Goal: Task Accomplishment & Management: Complete application form

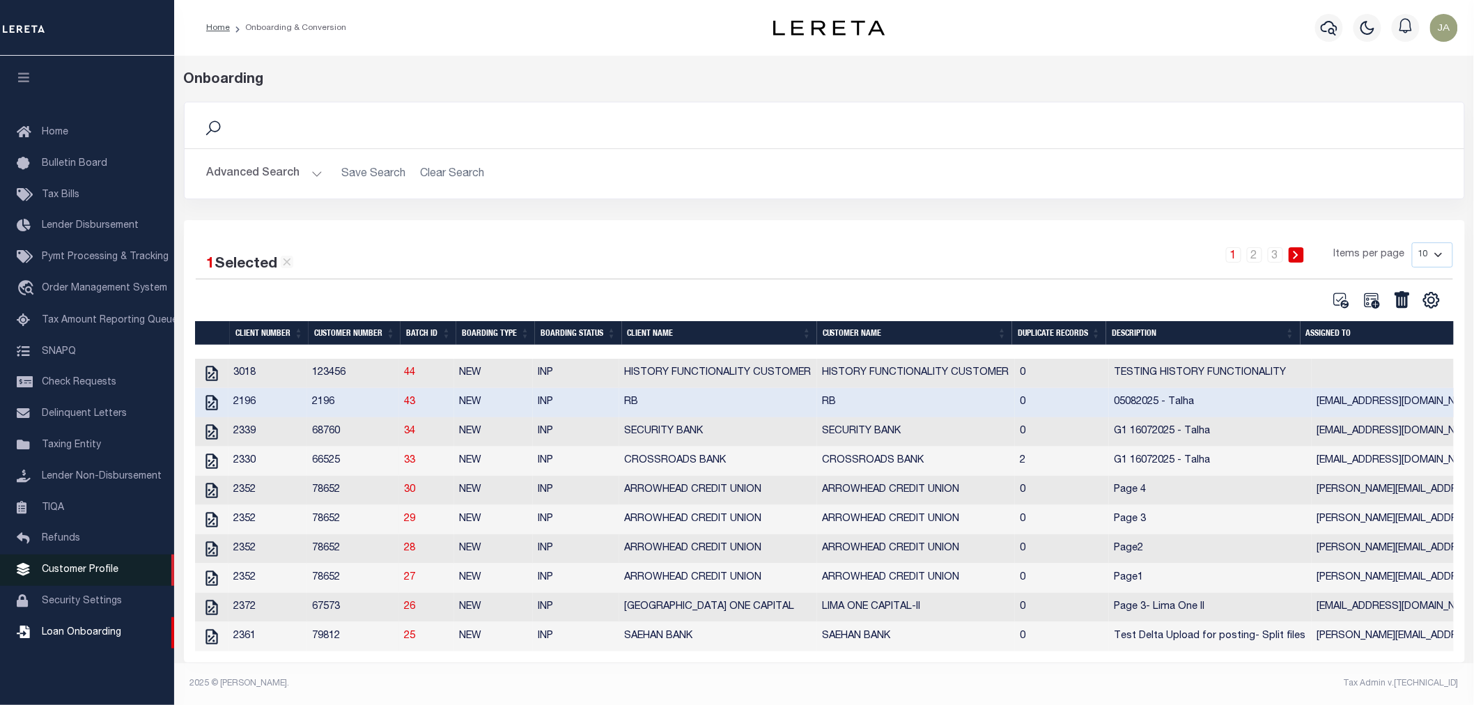
click at [49, 573] on span "Customer Profile" at bounding box center [80, 570] width 77 height 10
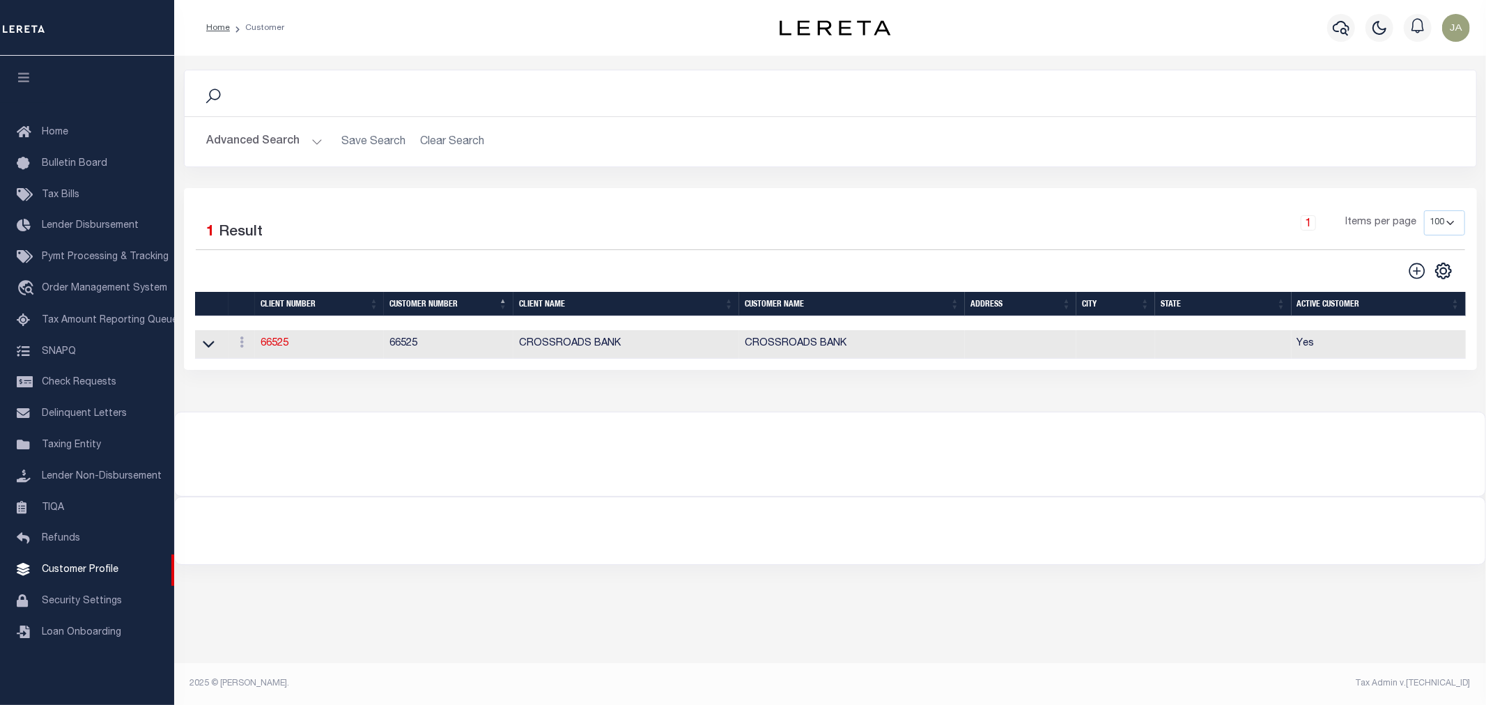
click at [318, 139] on button "Advanced Search" at bounding box center [265, 141] width 116 height 27
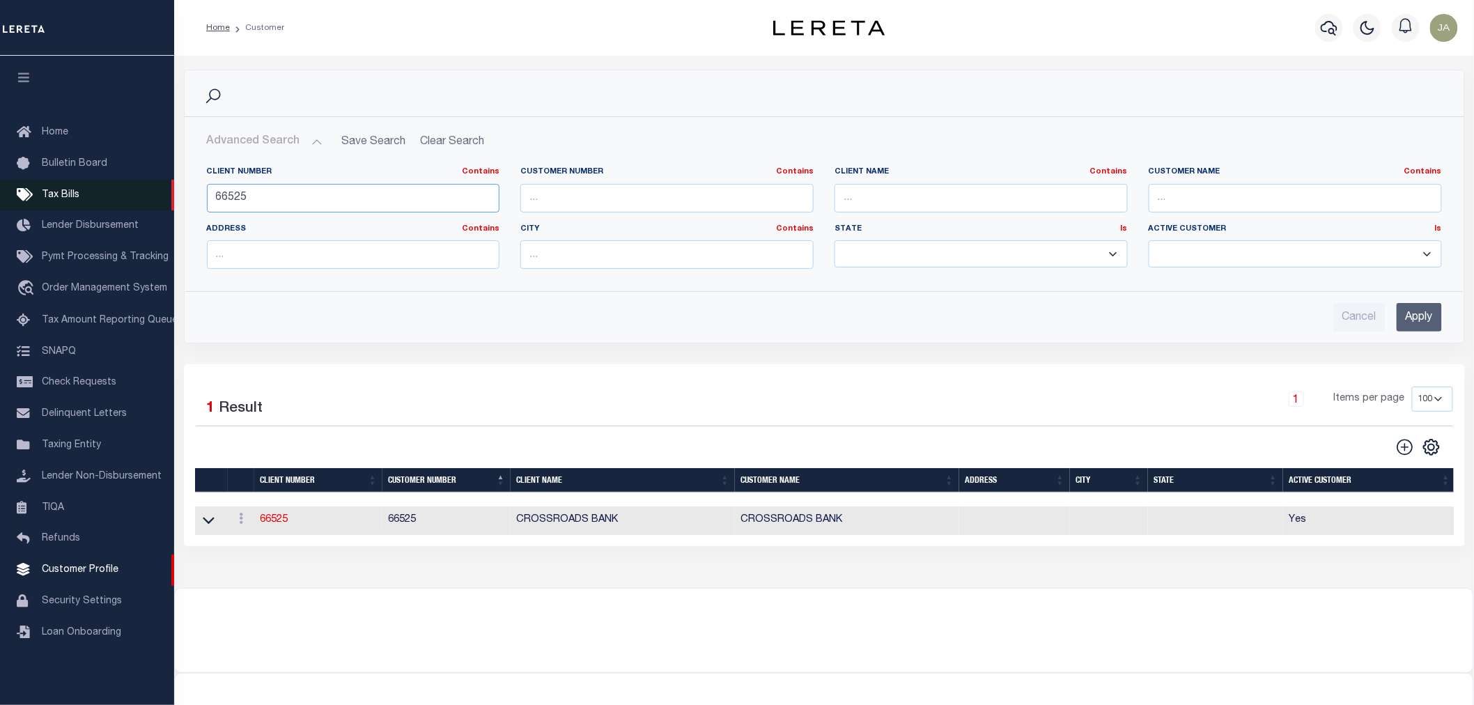
drag, startPoint x: 346, startPoint y: 200, endPoint x: 88, endPoint y: 200, distance: 257.7
click at [88, 200] on div "Home Customer Profile Sign out" at bounding box center [737, 379] width 1474 height 758
click at [925, 194] on input "text" at bounding box center [981, 198] width 293 height 29
type input "Glacier"
click at [1427, 316] on input "Apply" at bounding box center [1419, 317] width 45 height 29
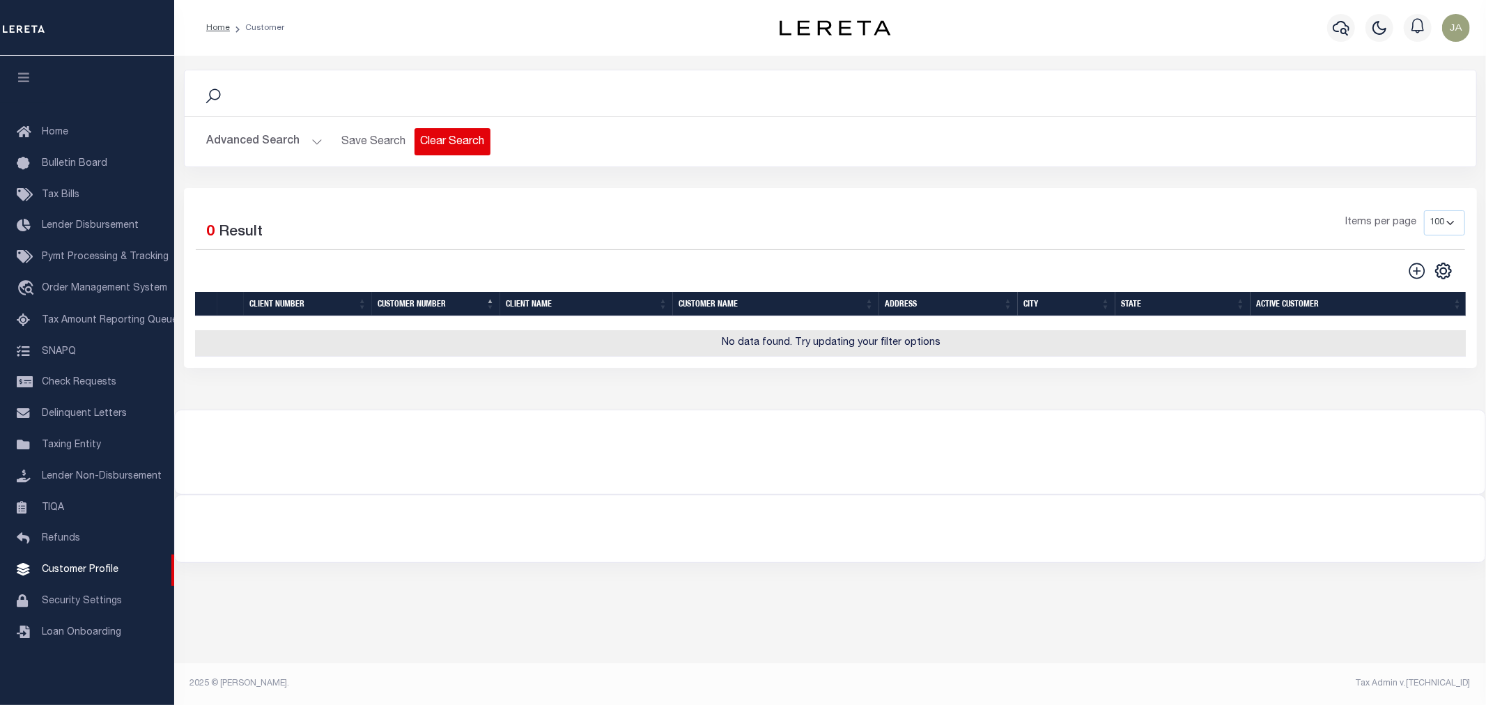
click at [437, 142] on button "Clear Search" at bounding box center [452, 141] width 76 height 27
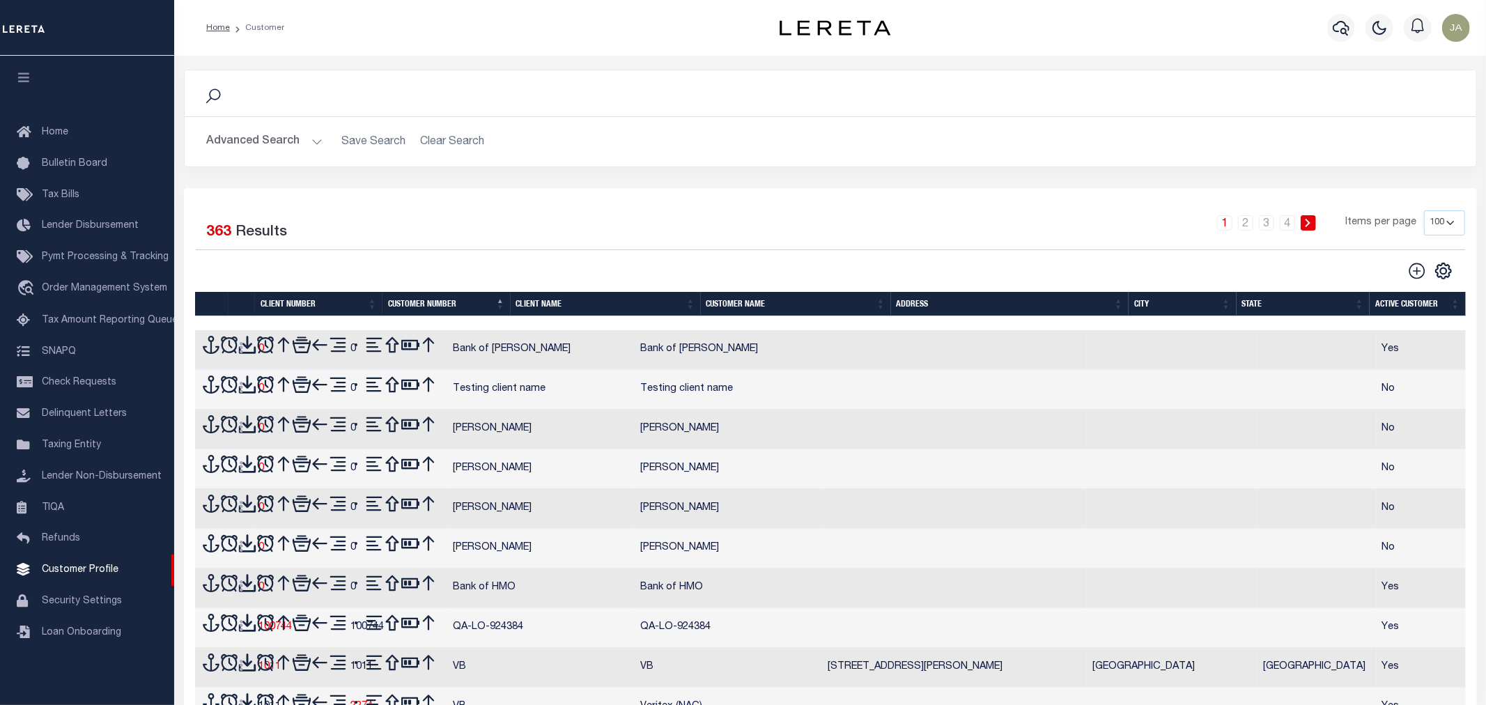
click at [313, 144] on button "Advanced Search" at bounding box center [265, 141] width 116 height 27
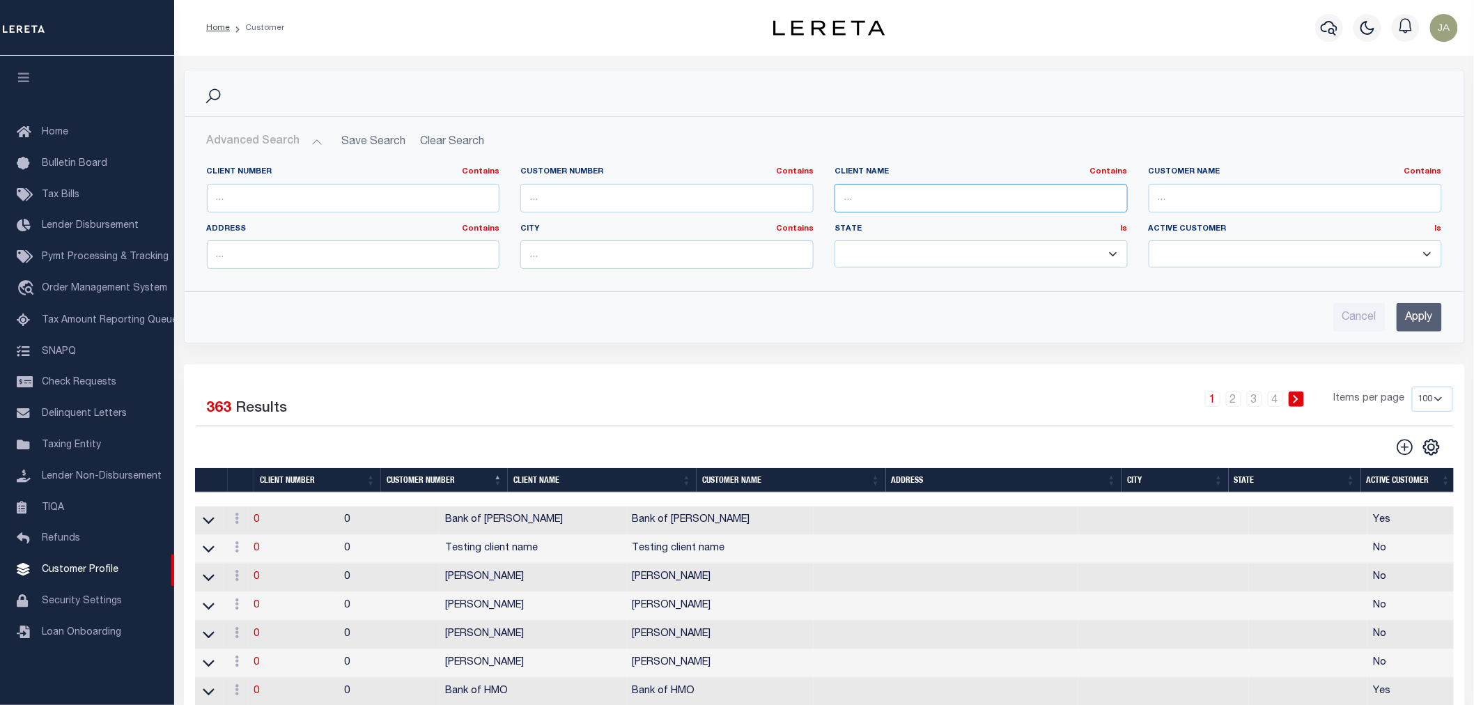
click at [1049, 201] on input "text" at bounding box center [981, 198] width 293 height 29
type input "Glacier"
click at [1425, 311] on input "Apply" at bounding box center [1419, 317] width 45 height 29
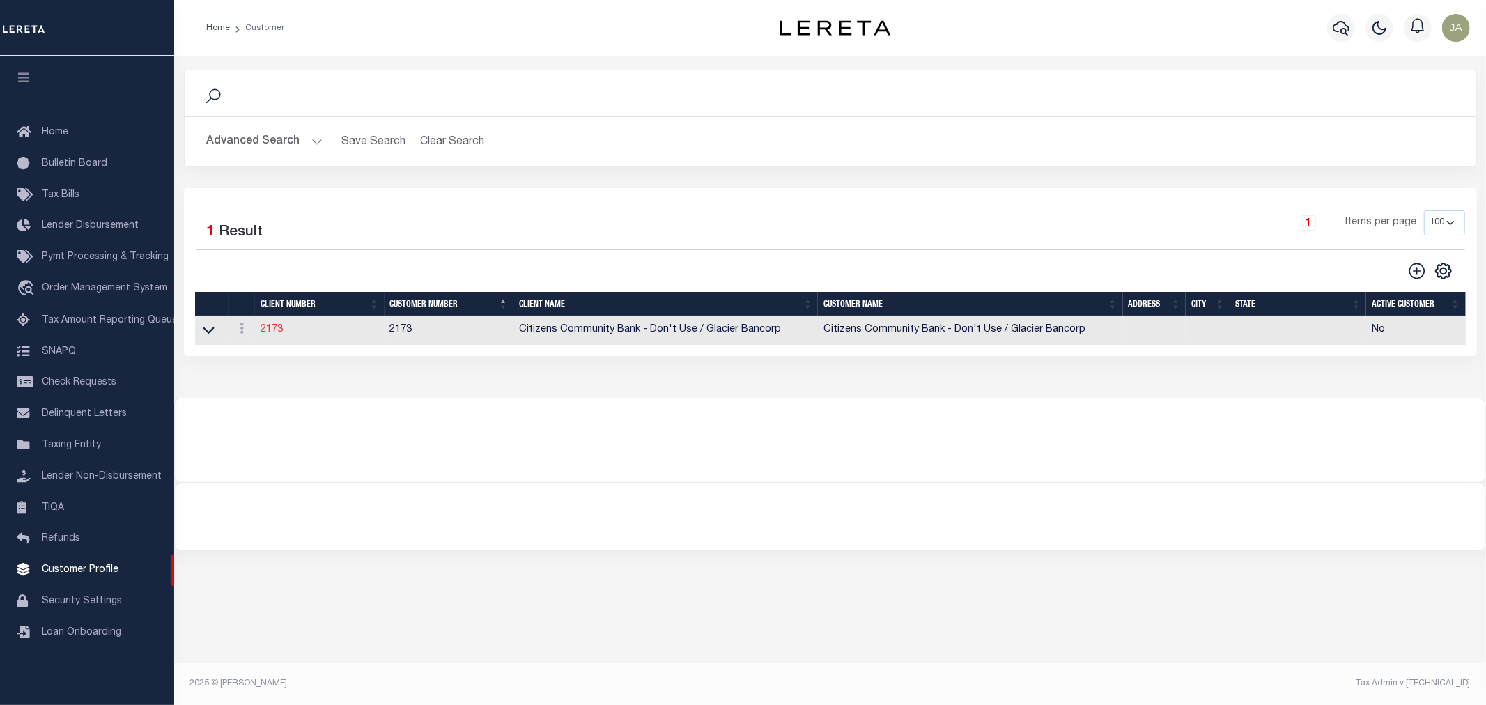
click at [265, 325] on link "2173" at bounding box center [272, 330] width 22 height 10
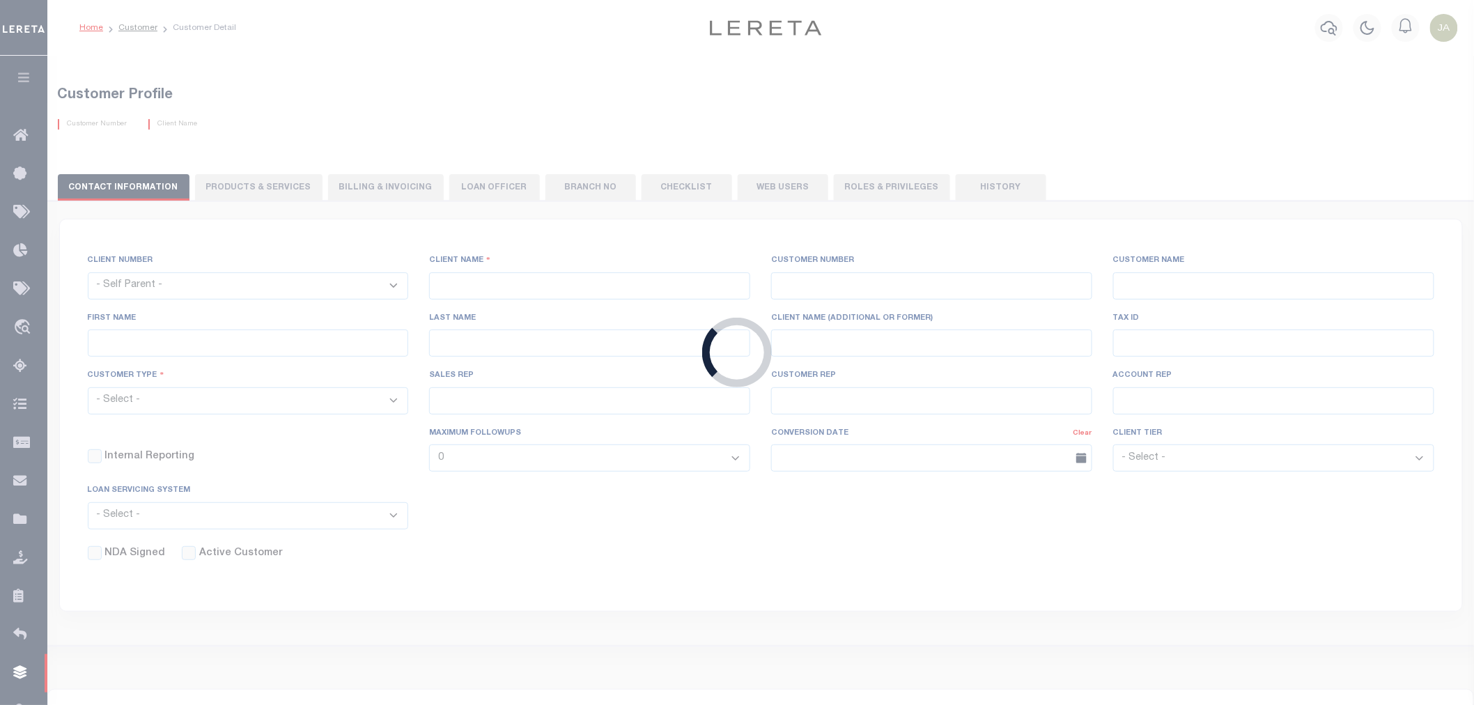
select select
type input "Citizens Community Bank - Don't Use / Glacier Bancorp"
type input "2173"
type input "Citizens Community Bank - Don't Use / Glacier Bancorp"
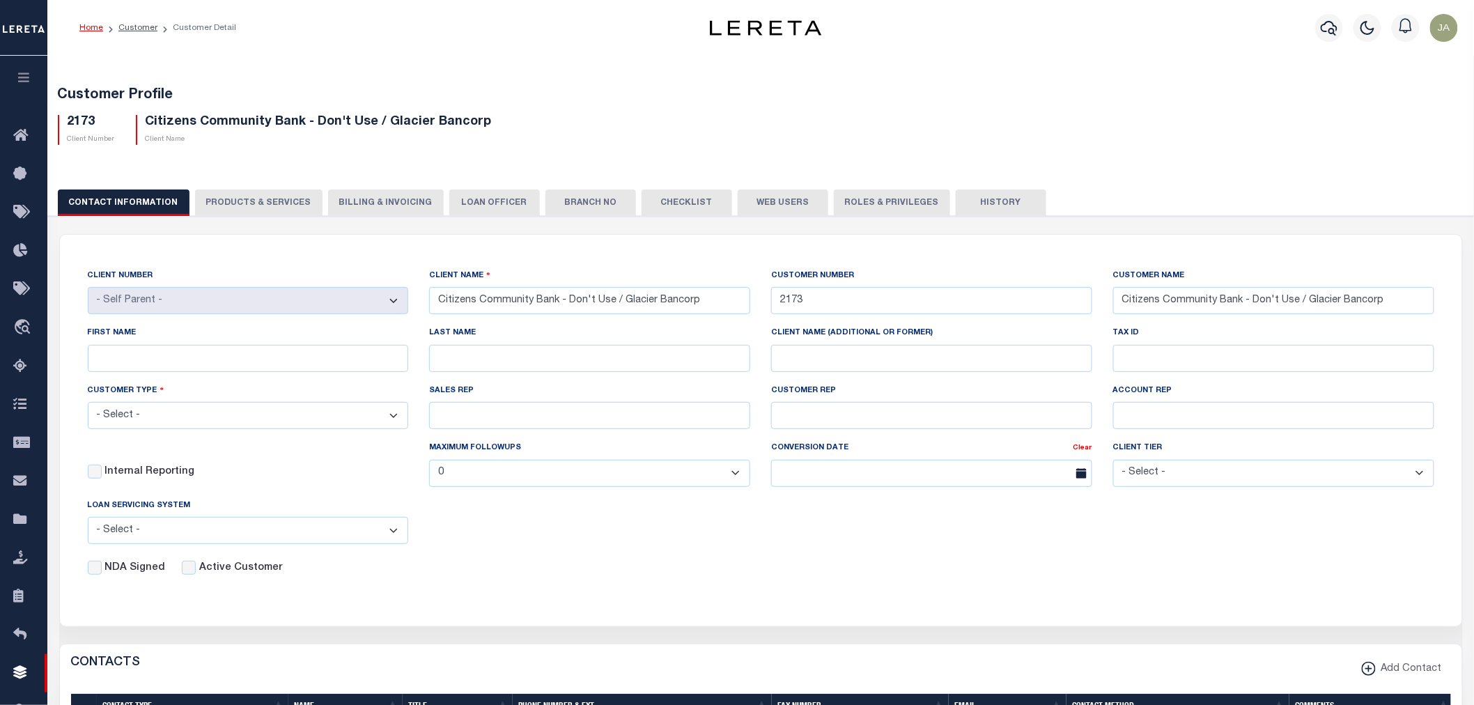
click at [230, 198] on button "PRODUCTS & SERVICES" at bounding box center [258, 202] width 127 height 26
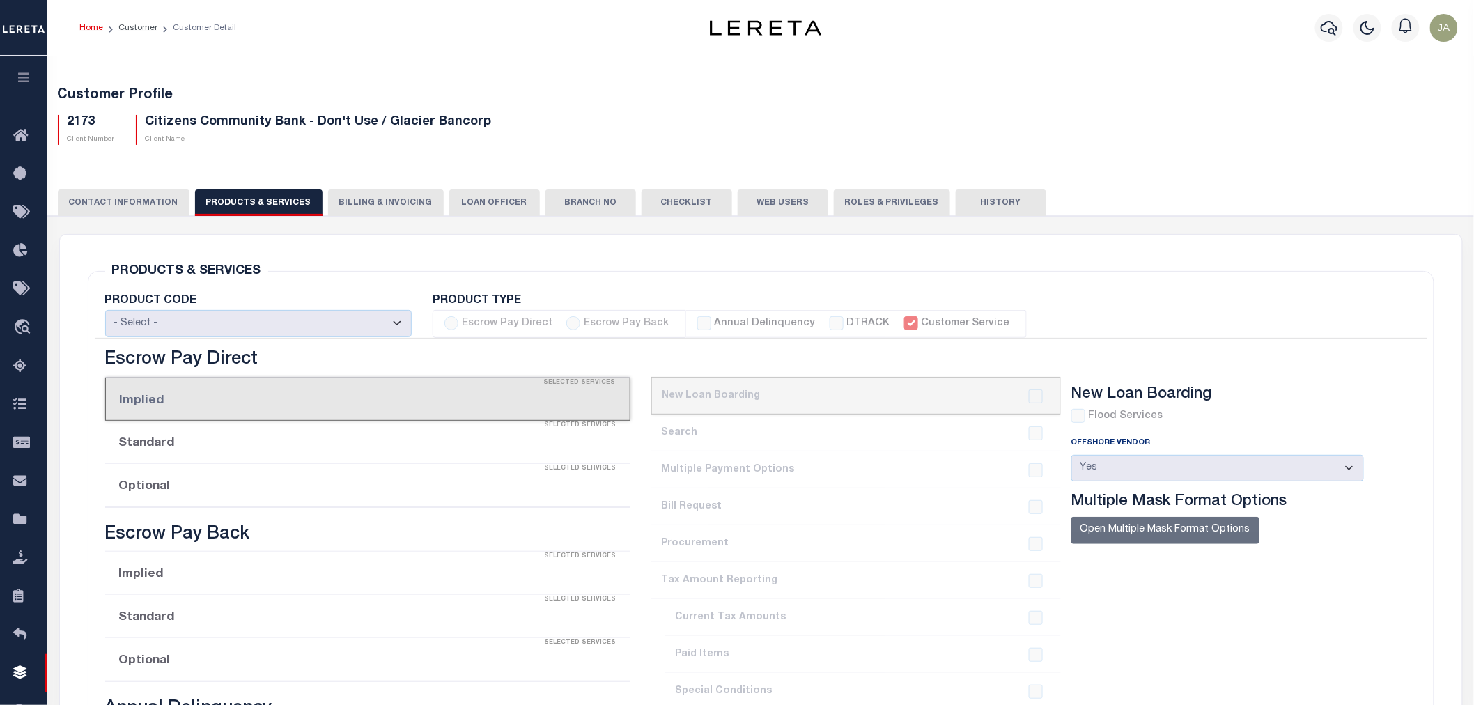
select select "STX"
checkbox input "true"
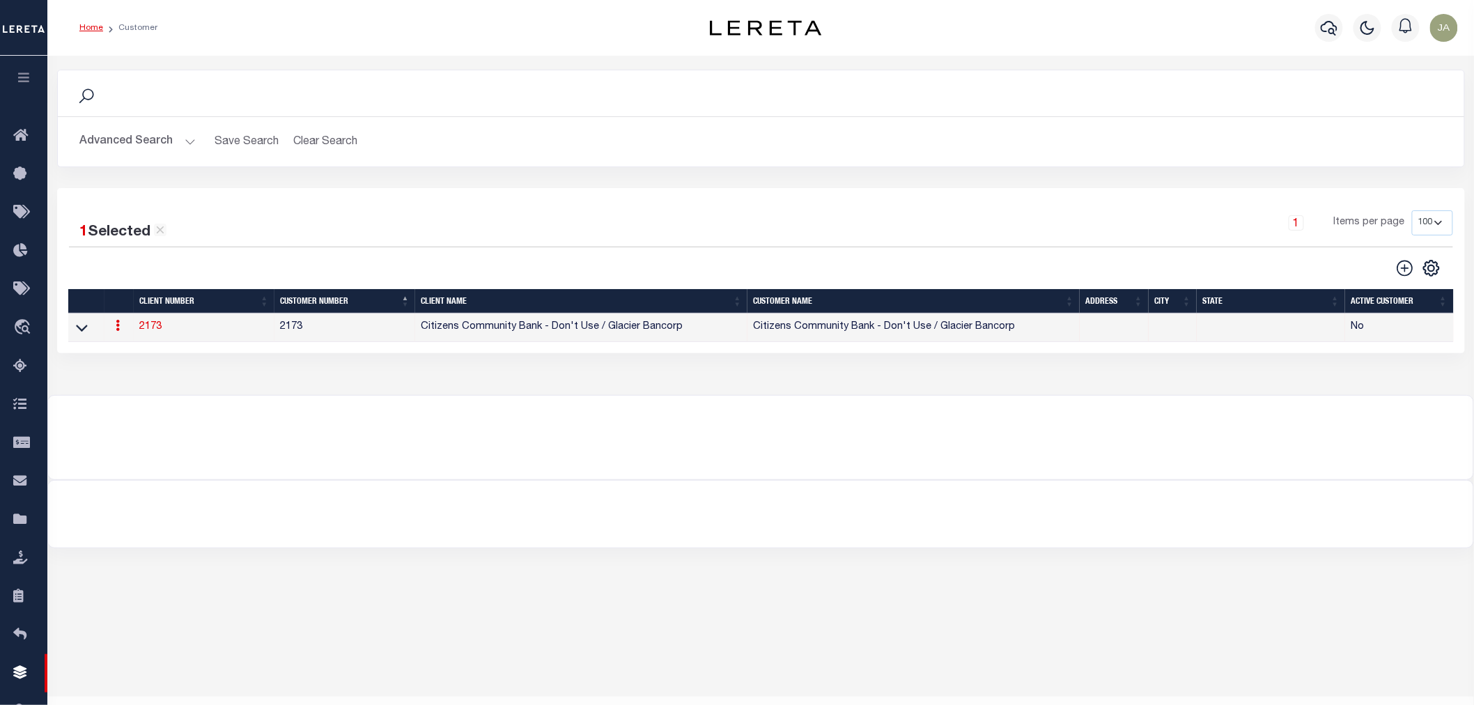
click at [178, 141] on button "Advanced Search" at bounding box center [138, 141] width 116 height 27
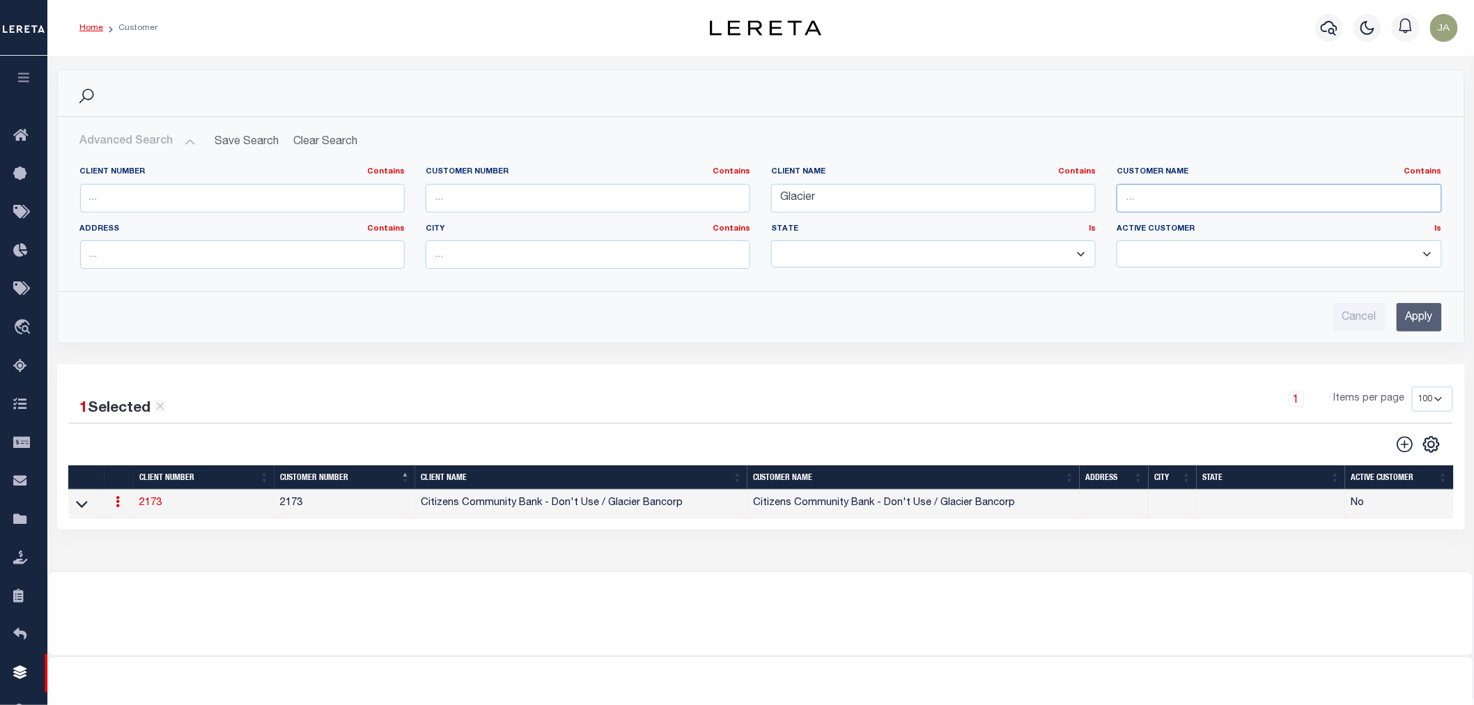
click at [1356, 193] on input "text" at bounding box center [1279, 198] width 325 height 29
type input "Galcier"
click at [814, 192] on input "Glacier" at bounding box center [933, 198] width 325 height 29
click at [824, 197] on input "Glacrie" at bounding box center [933, 198] width 325 height 29
type input "Glacrier Bank"
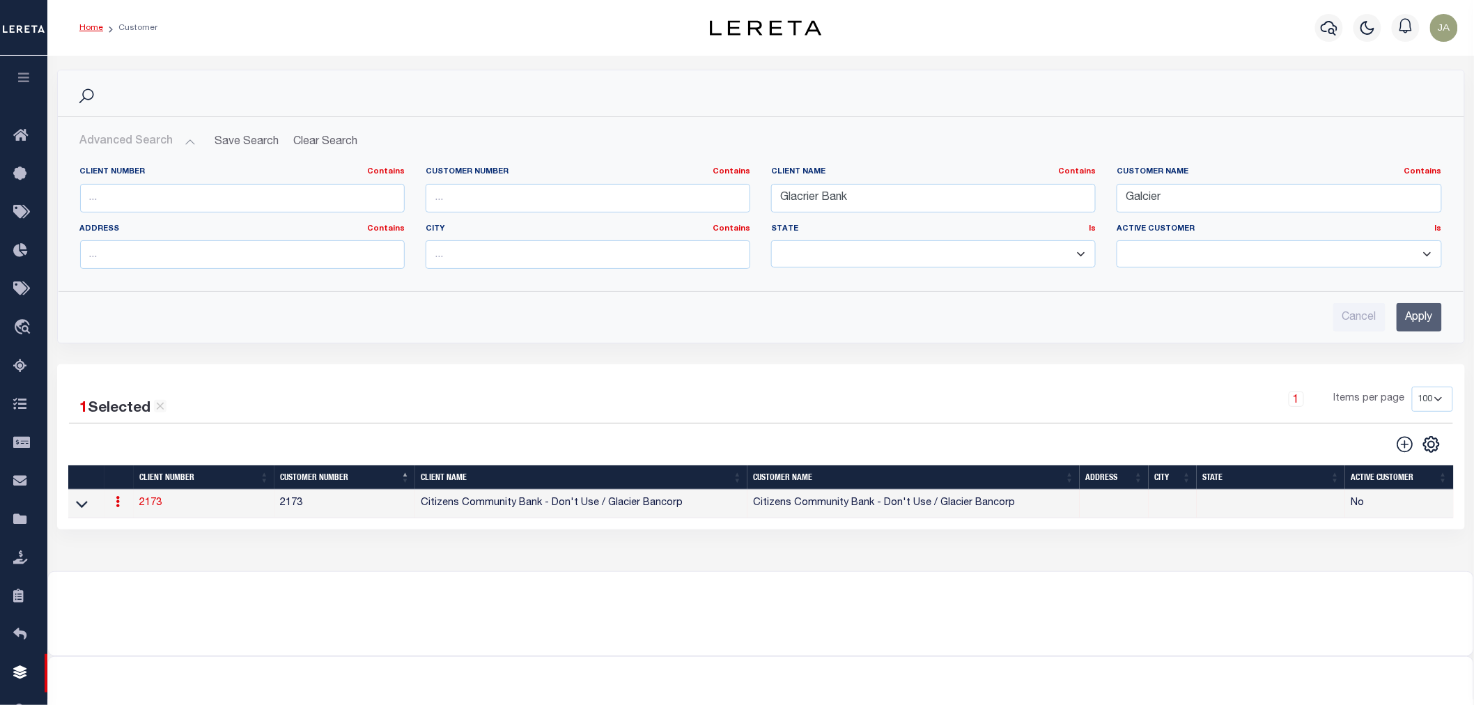
click at [1418, 325] on input "Apply" at bounding box center [1419, 317] width 45 height 29
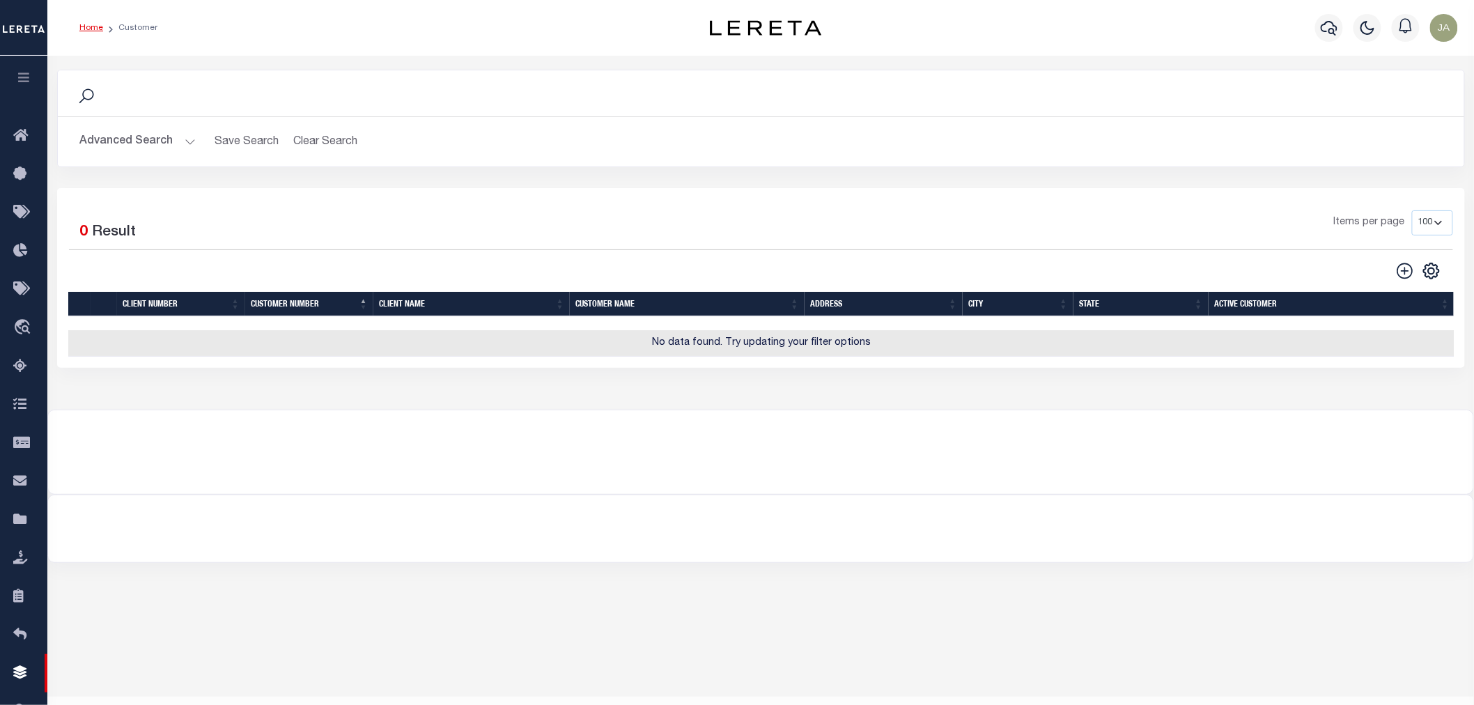
click at [325, 126] on div "Advanced Search Save Search Clear Search CustomerSearchGridWrapper_dynamictable…" at bounding box center [761, 141] width 1406 height 49
click at [330, 144] on button "Clear Search" at bounding box center [326, 141] width 76 height 27
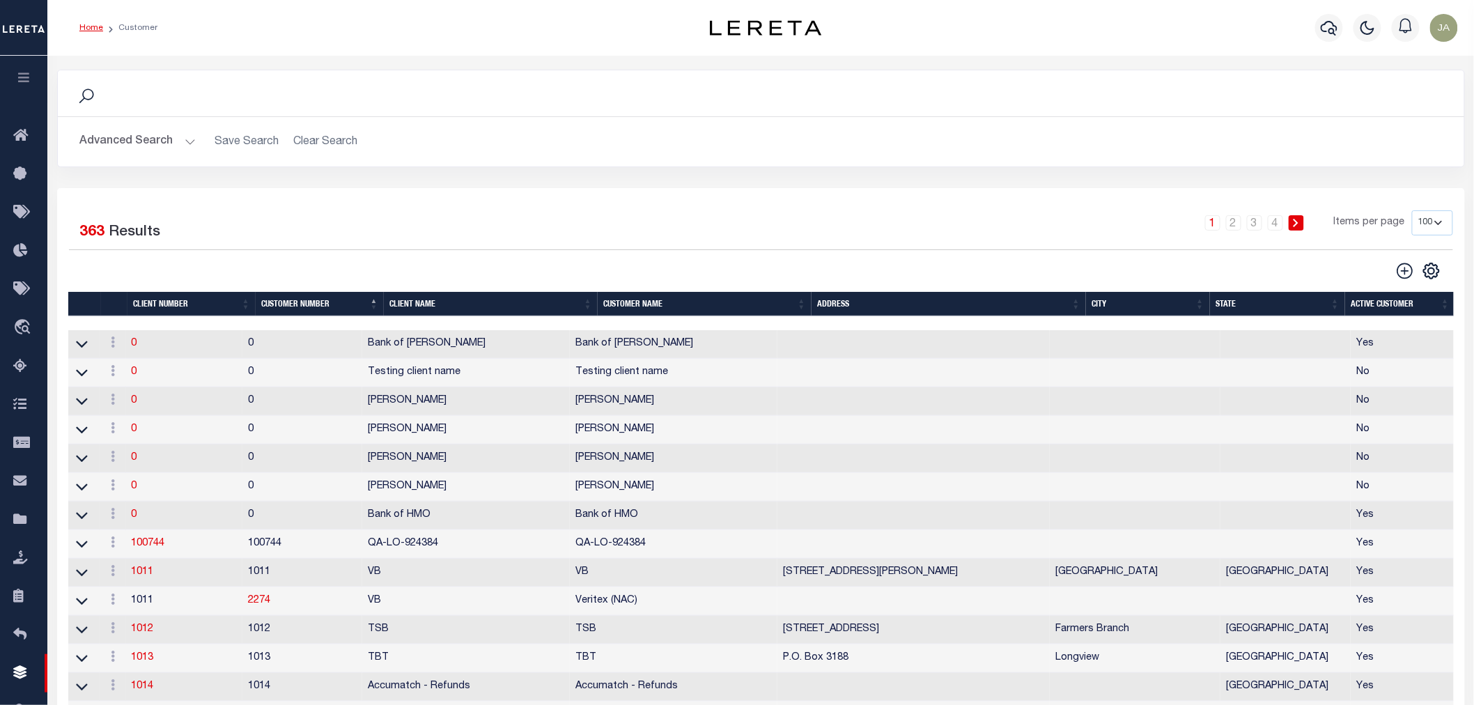
click at [19, 71] on button "button" at bounding box center [23, 79] width 47 height 47
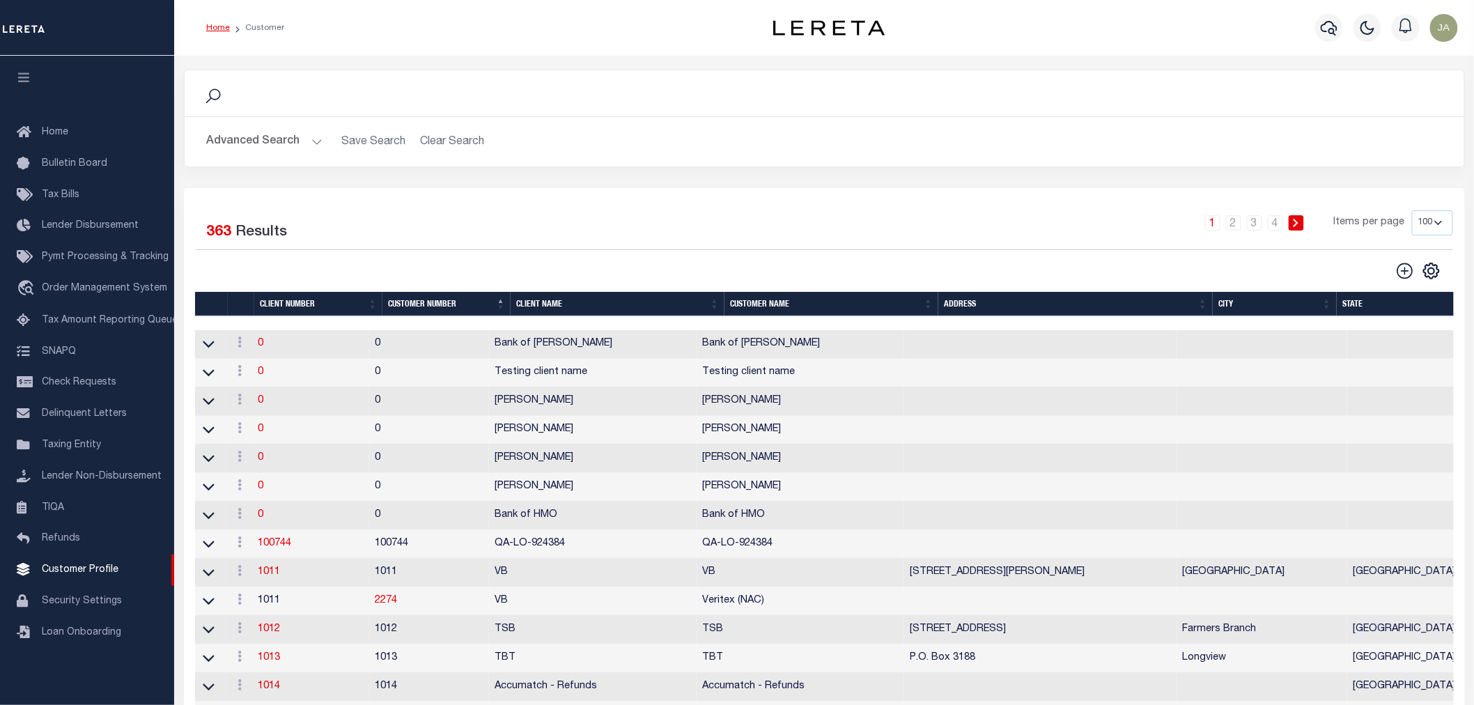
drag, startPoint x: 430, startPoint y: 140, endPoint x: 317, endPoint y: 144, distance: 112.9
click at [430, 140] on h2 "Advanced Search Save Search Clear Search" at bounding box center [824, 141] width 1257 height 27
click at [304, 141] on button "Advanced Search" at bounding box center [265, 141] width 116 height 27
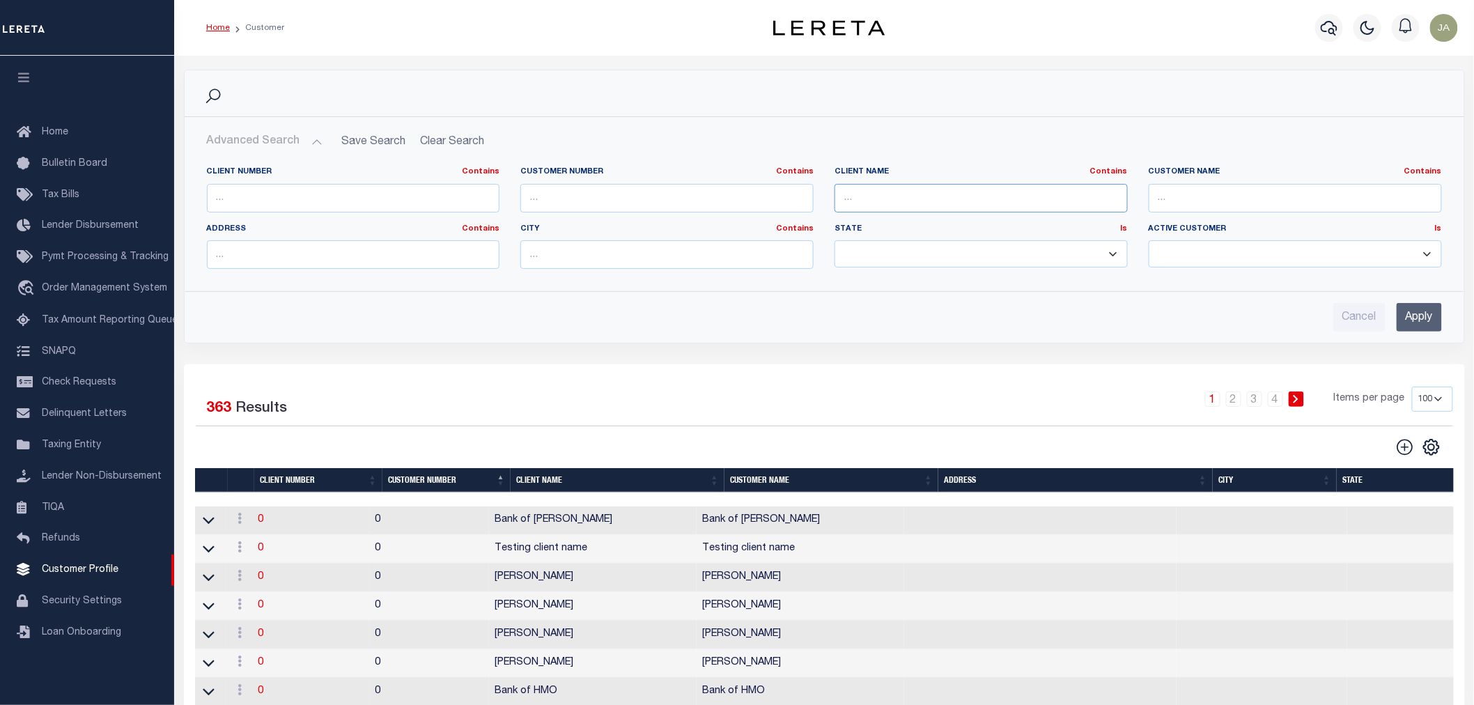
click at [920, 203] on input "text" at bounding box center [981, 198] width 293 height 29
type input "Glacier Bank"
click at [1406, 320] on input "Apply" at bounding box center [1419, 317] width 45 height 29
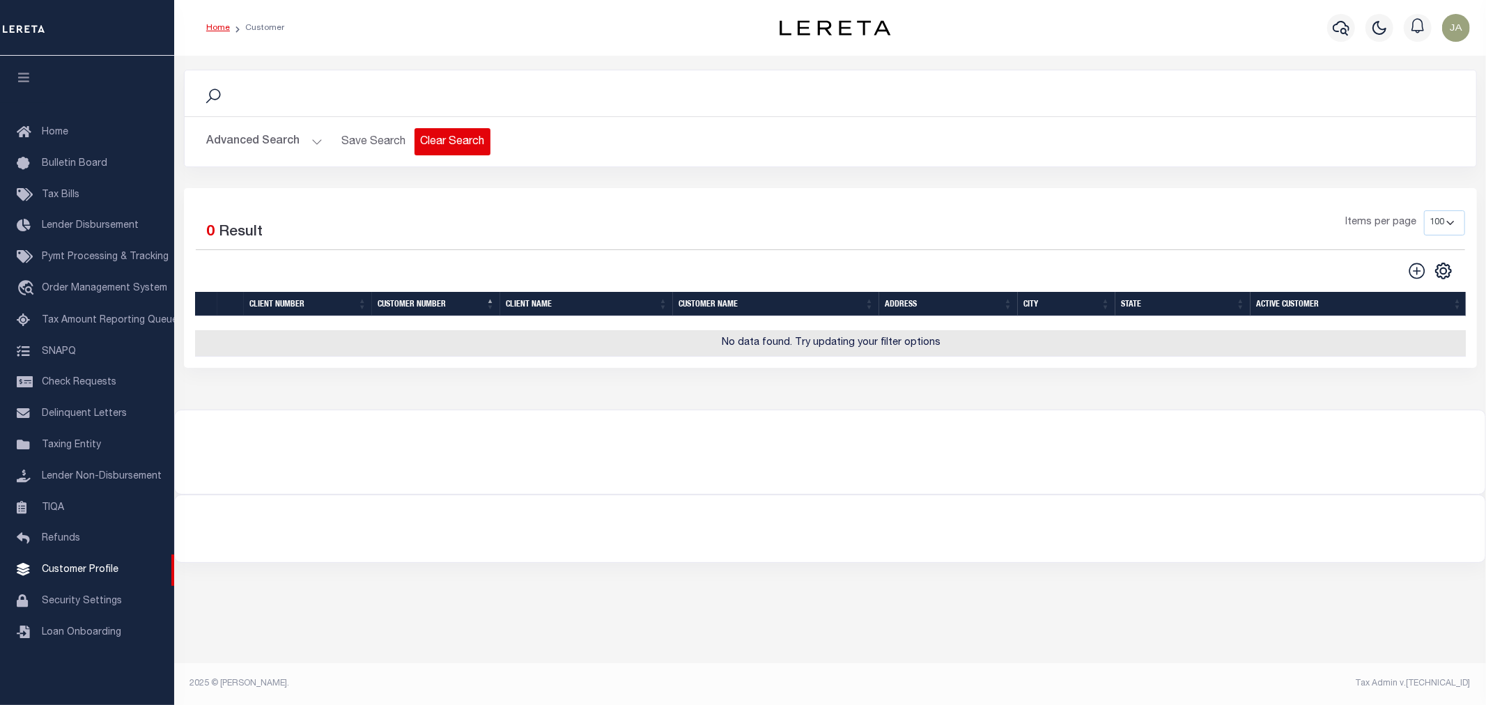
click at [451, 147] on button "Clear Search" at bounding box center [452, 141] width 76 height 27
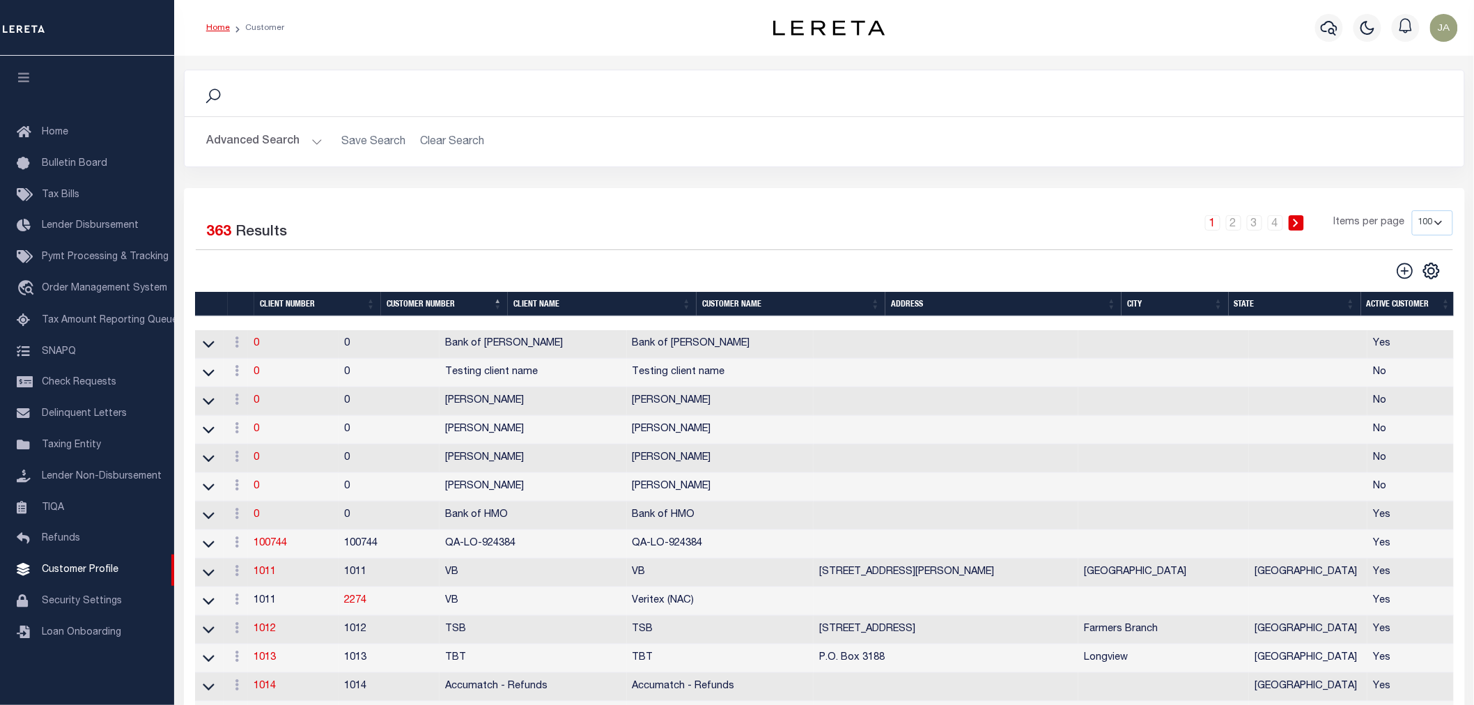
click at [311, 144] on button "Advanced Search" at bounding box center [265, 141] width 116 height 27
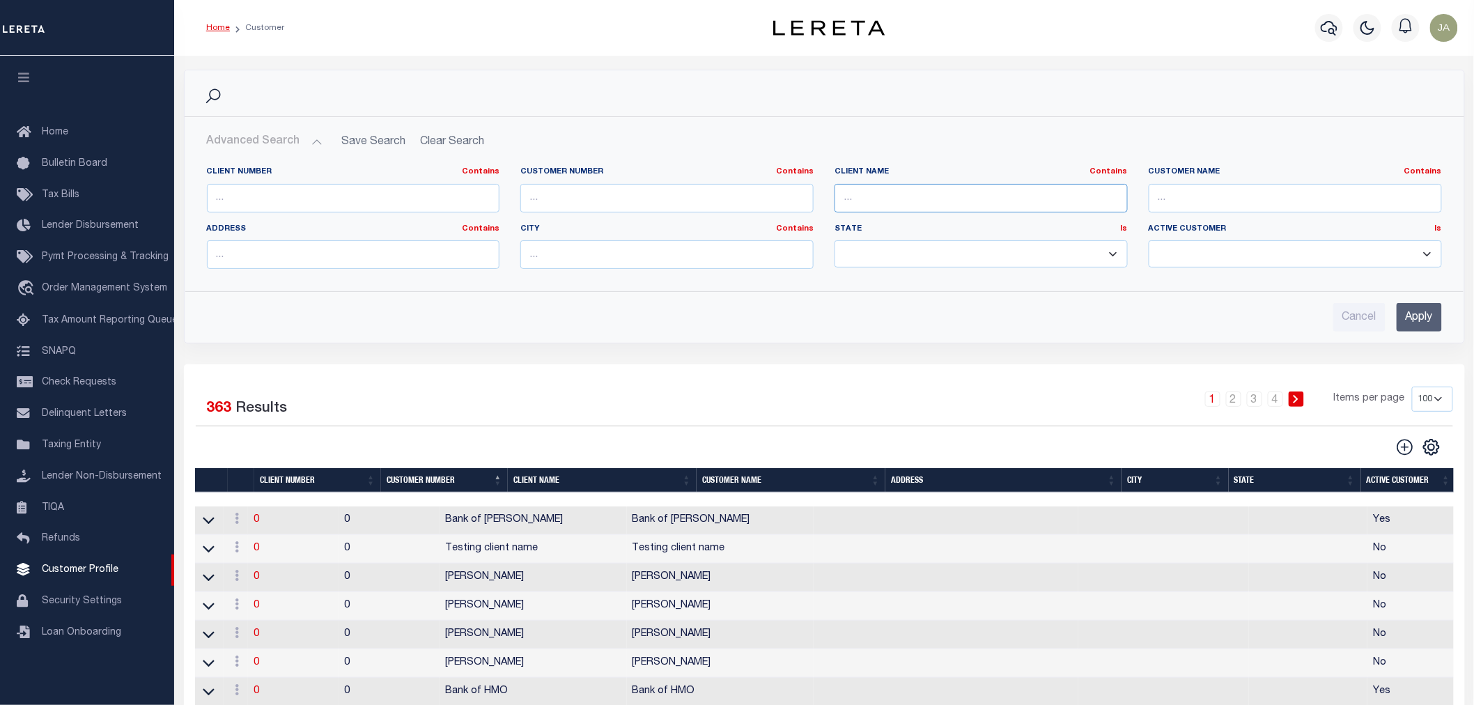
click at [1022, 198] on input "text" at bounding box center [981, 198] width 293 height 29
click at [364, 197] on input "text" at bounding box center [353, 198] width 293 height 29
type input "2118"
click at [1418, 324] on input "Apply" at bounding box center [1419, 317] width 45 height 29
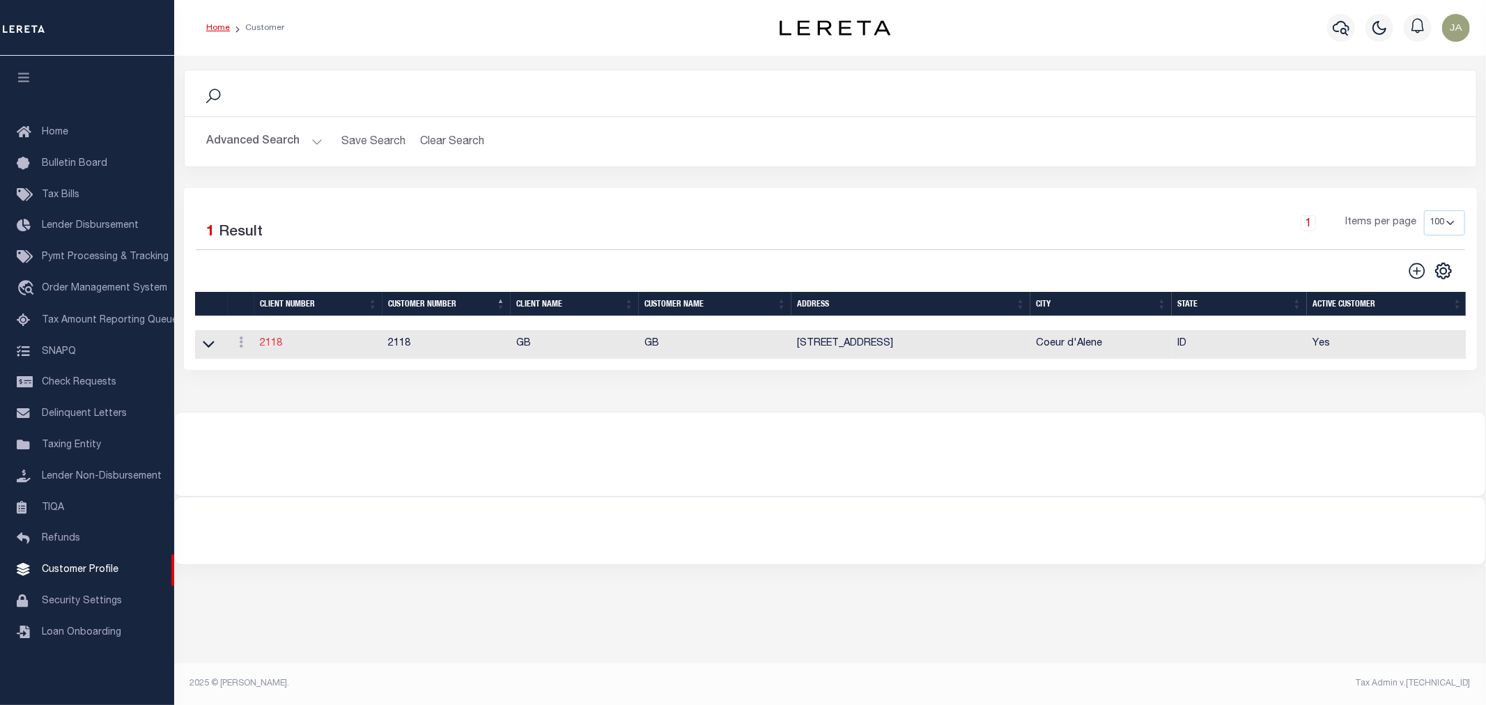
click at [275, 346] on link "2118" at bounding box center [271, 344] width 22 height 10
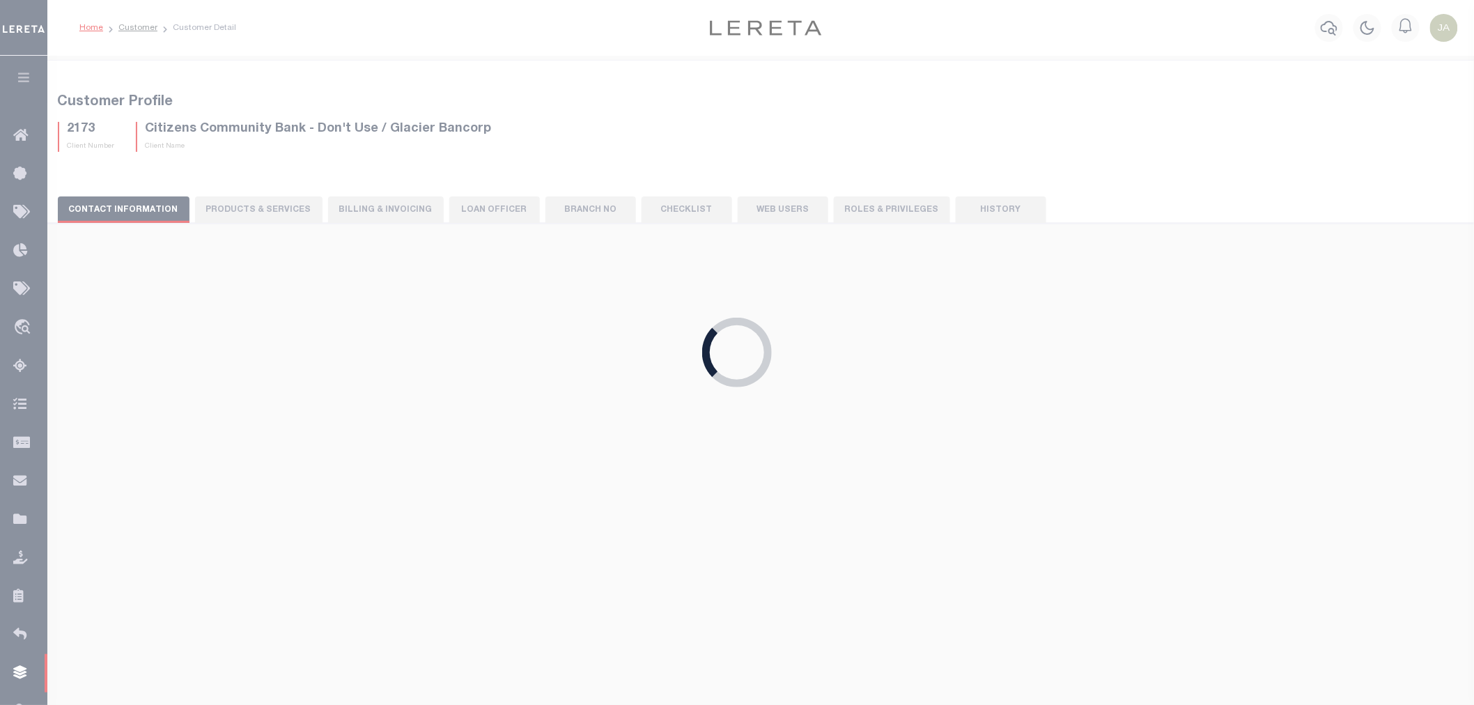
select select "2118"
type input "GB"
type input "2118"
type input "GB"
type input "Brianna"
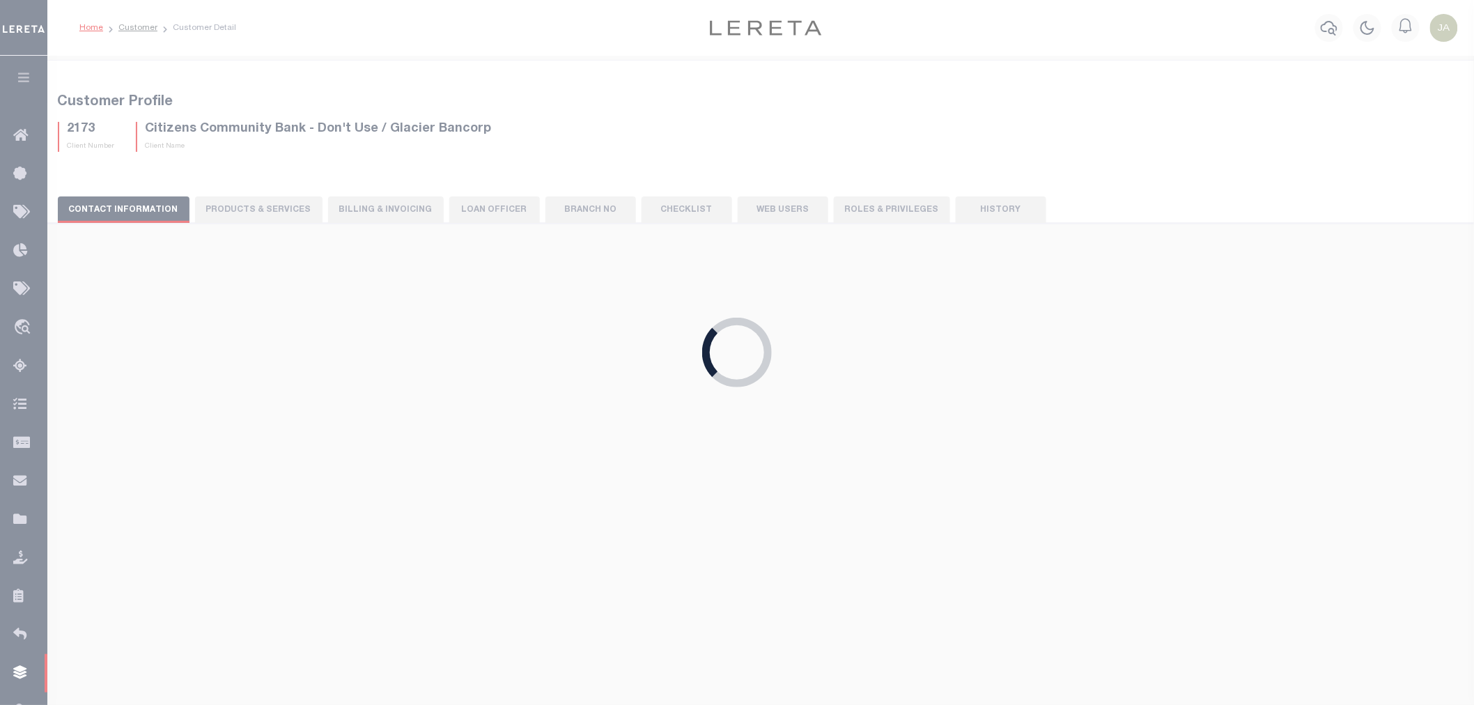
type input "Tyler"
select select "Residential"
type input "Barbara Kendrick"
type input "Debbie Vecellio"
select select "JHS"
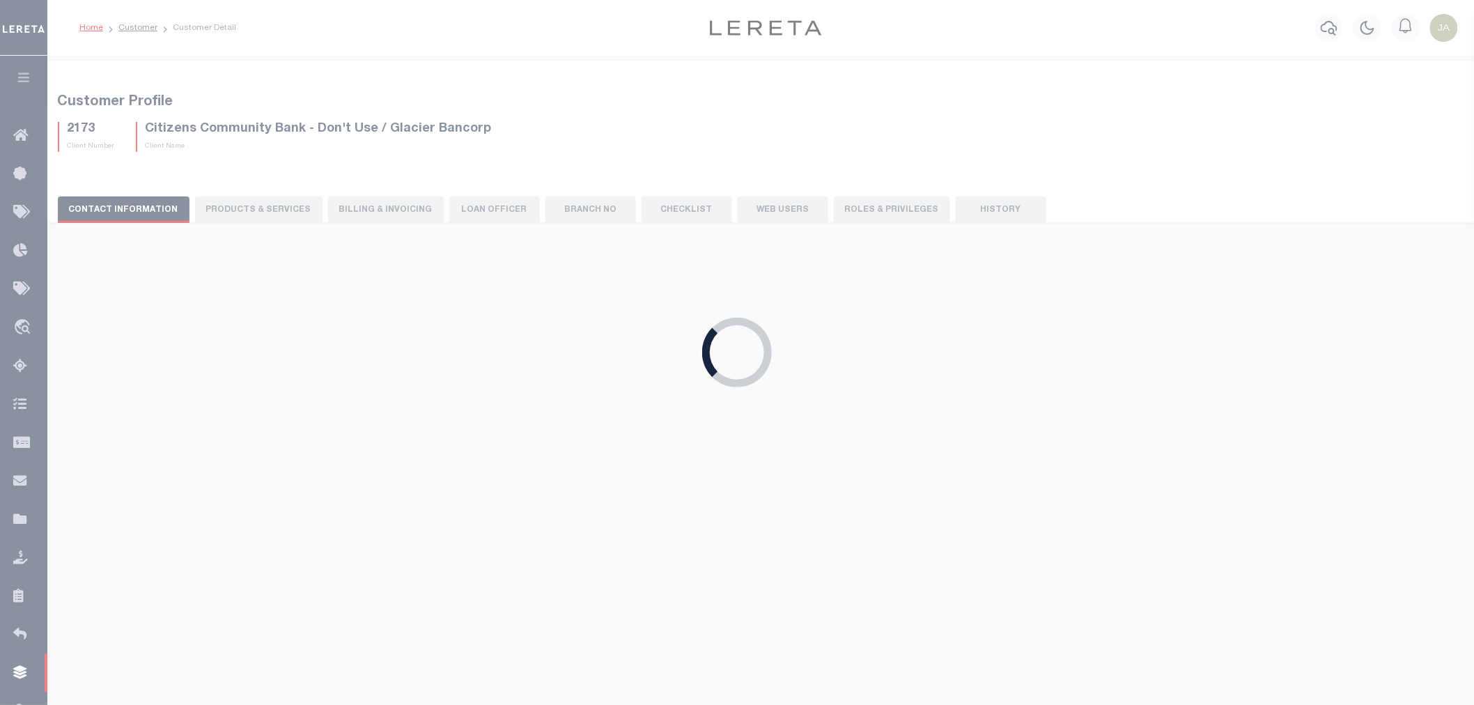
checkbox input "true"
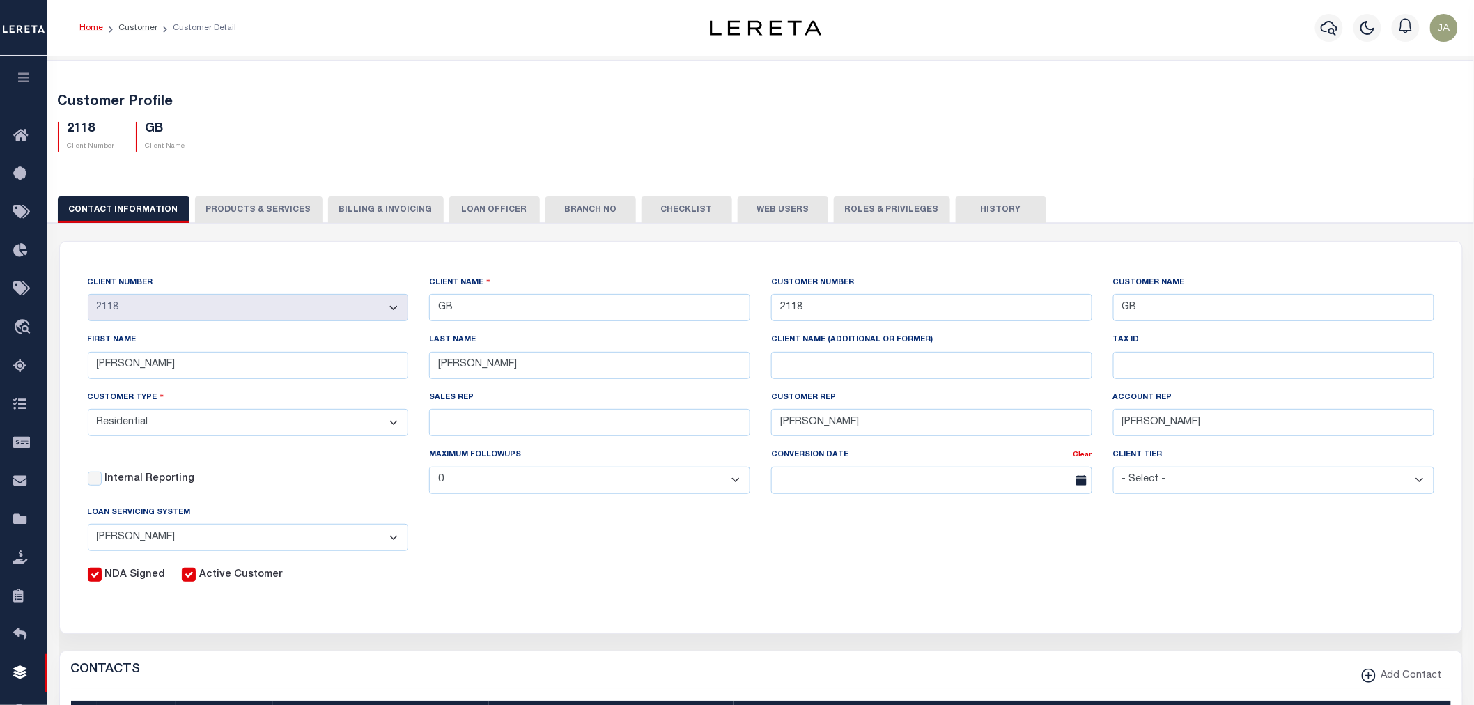
click at [274, 209] on button "PRODUCTS & SERVICES" at bounding box center [258, 209] width 127 height 26
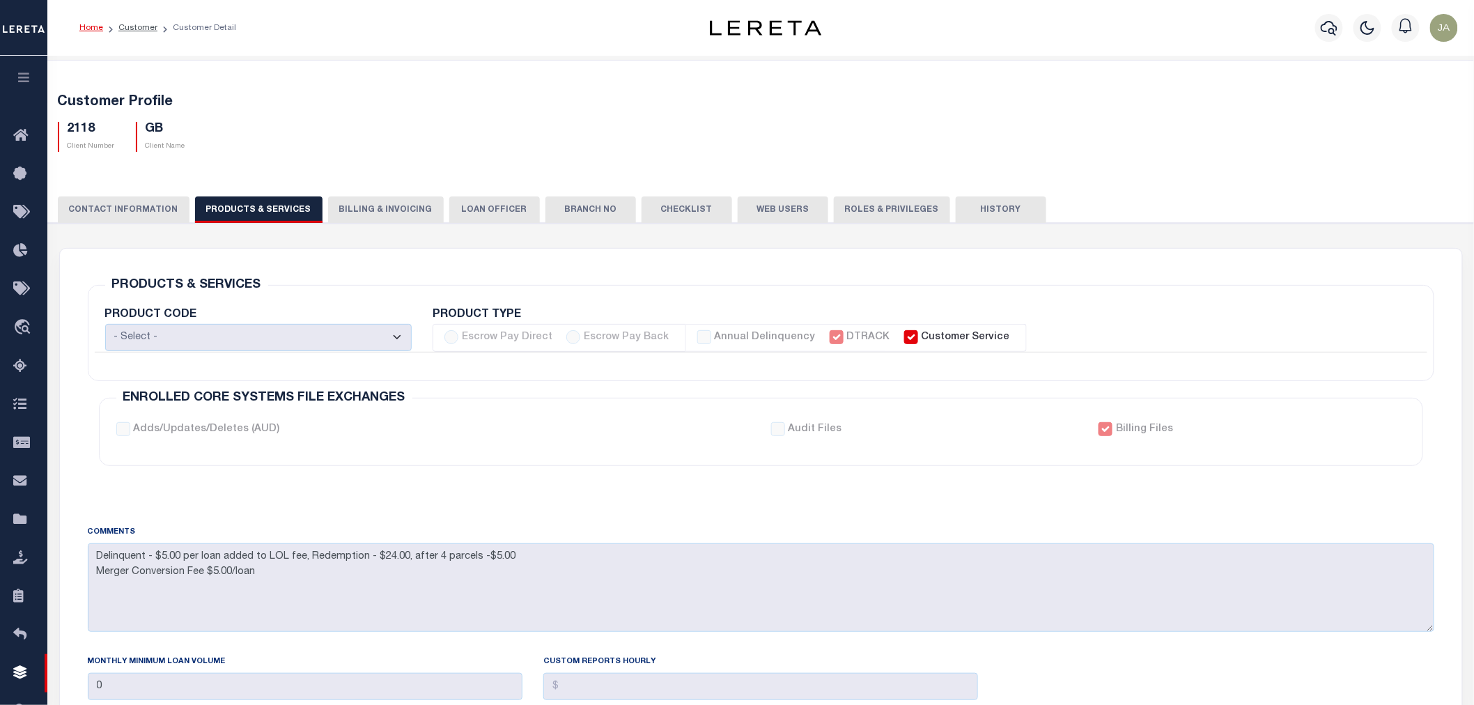
select select "STX"
radio input "true"
checkbox input "true"
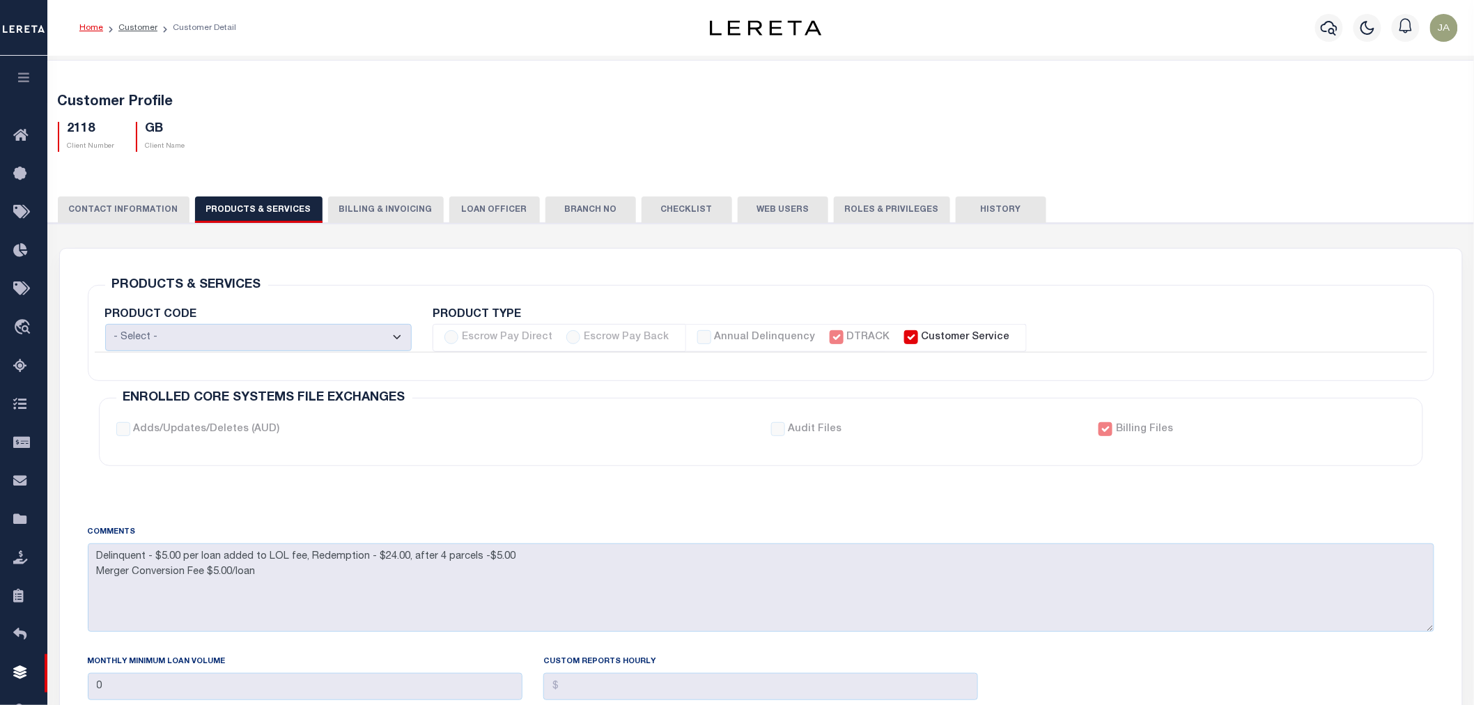
checkbox input "true"
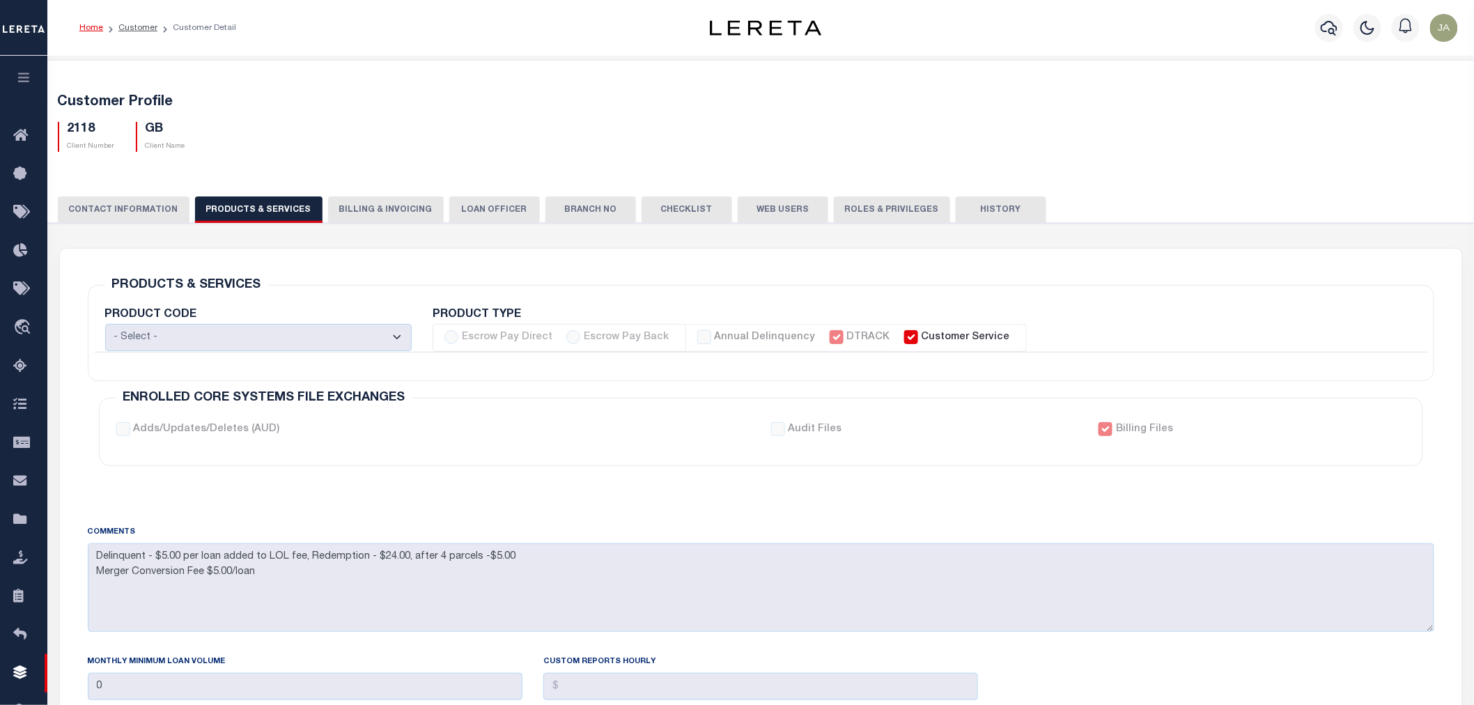
checkbox input "true"
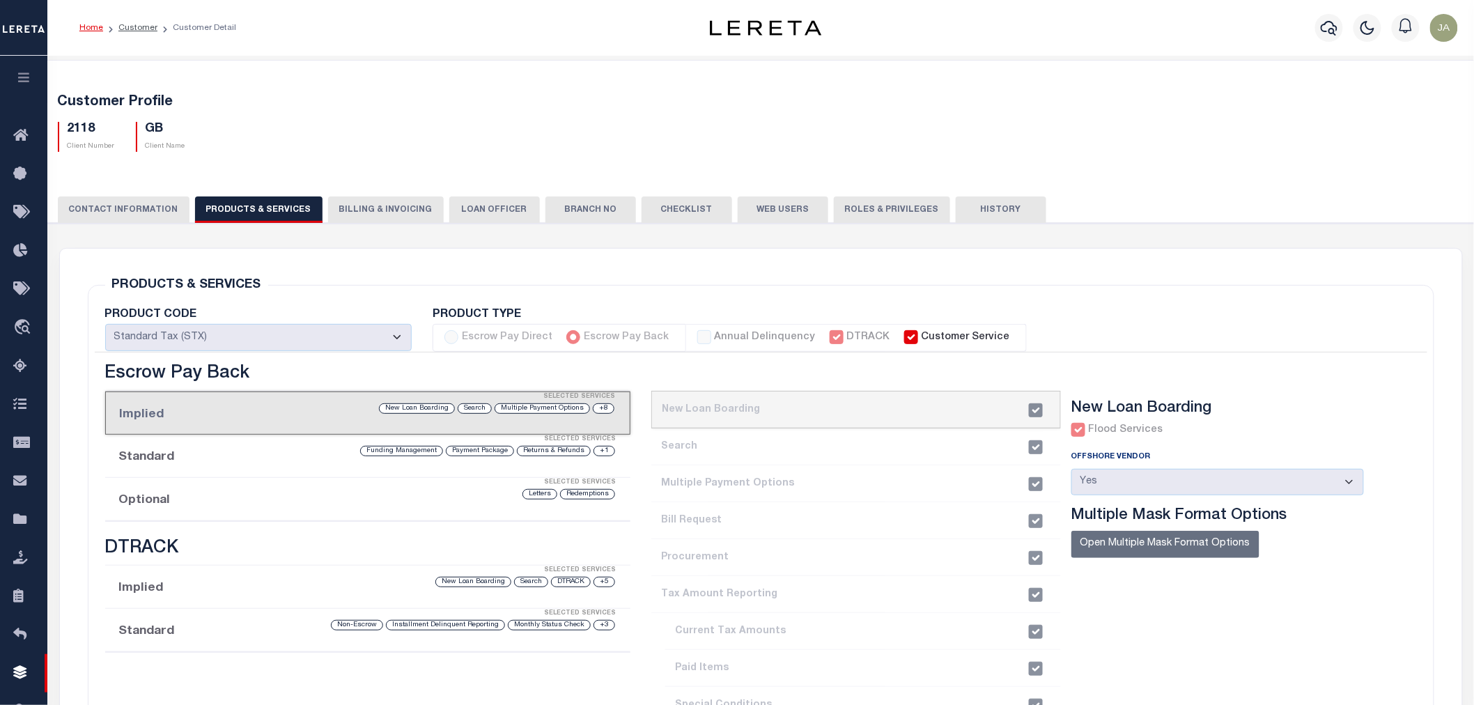
click at [21, 72] on icon "button" at bounding box center [24, 77] width 16 height 13
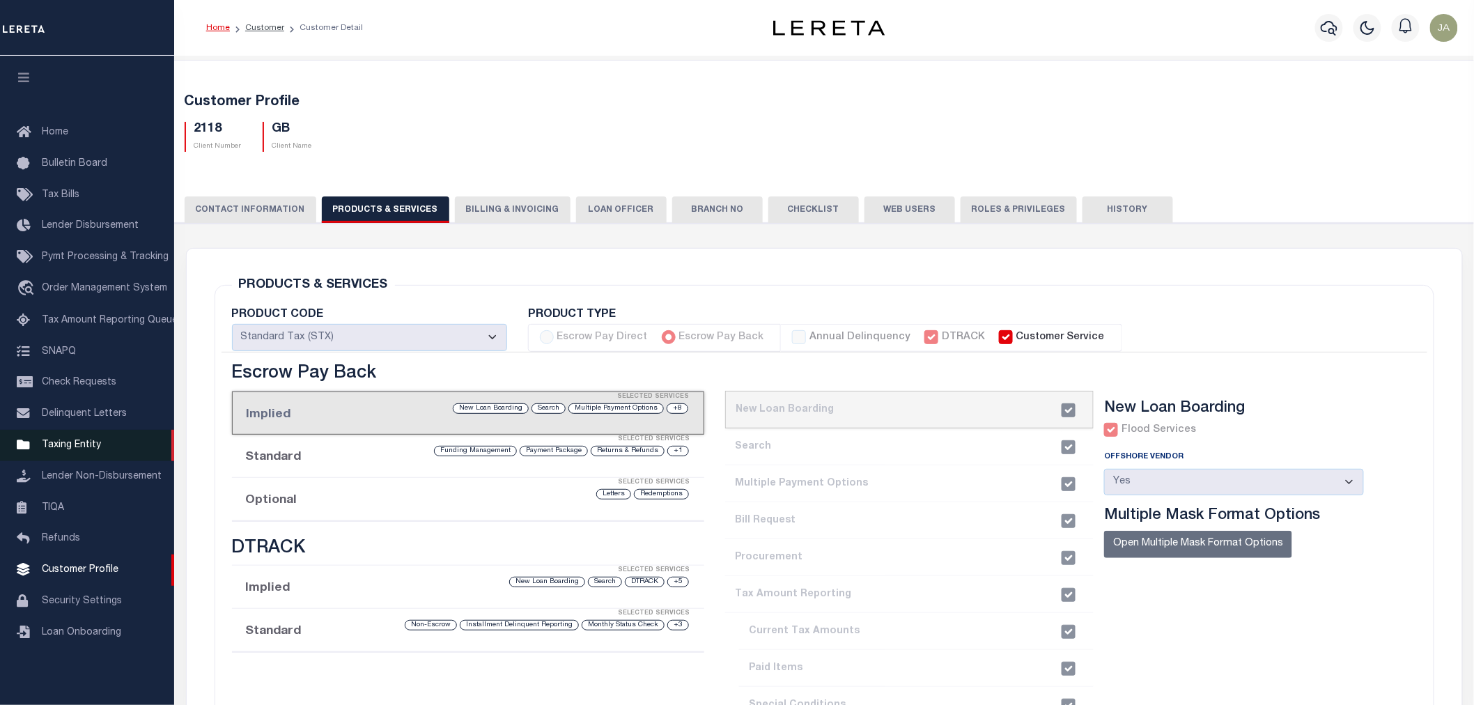
click at [61, 440] on link "Taxing Entity" at bounding box center [87, 445] width 174 height 31
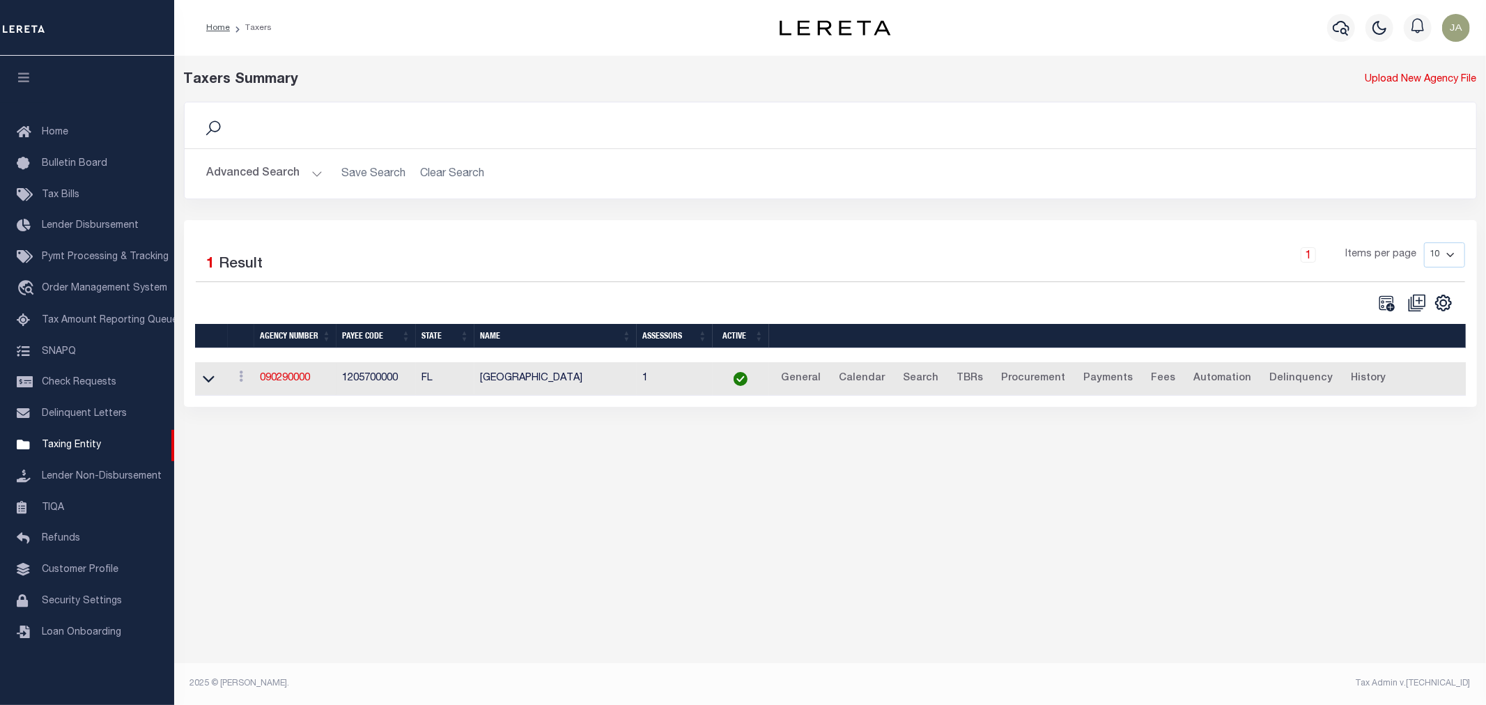
drag, startPoint x: 298, startPoint y: 162, endPoint x: 303, endPoint y: 168, distance: 7.9
click at [302, 166] on button "Advanced Search" at bounding box center [265, 173] width 116 height 27
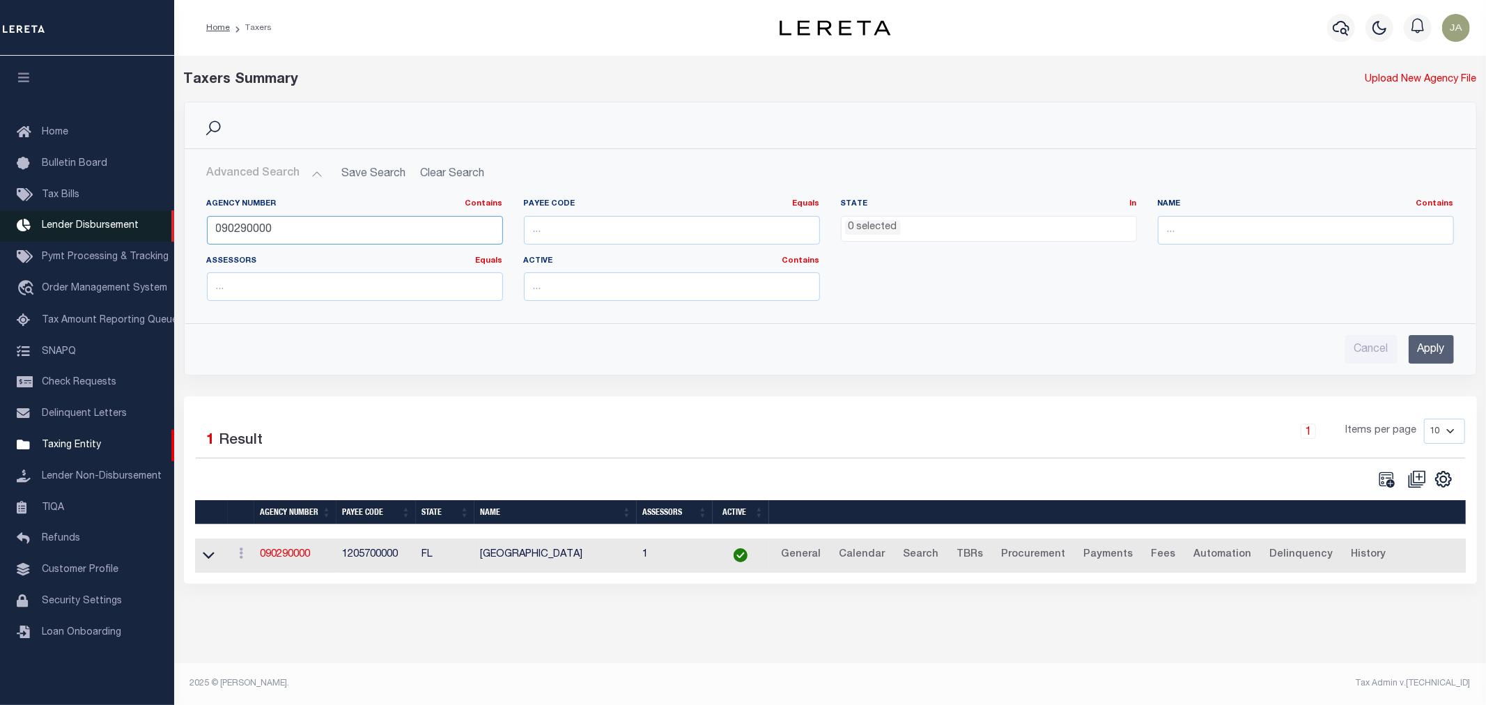
drag, startPoint x: 309, startPoint y: 238, endPoint x: 153, endPoint y: 219, distance: 157.3
click at [162, 226] on div "Home Taxers Profile" at bounding box center [743, 345] width 1486 height 690
click at [949, 223] on ul "0 selected" at bounding box center [988, 226] width 295 height 19
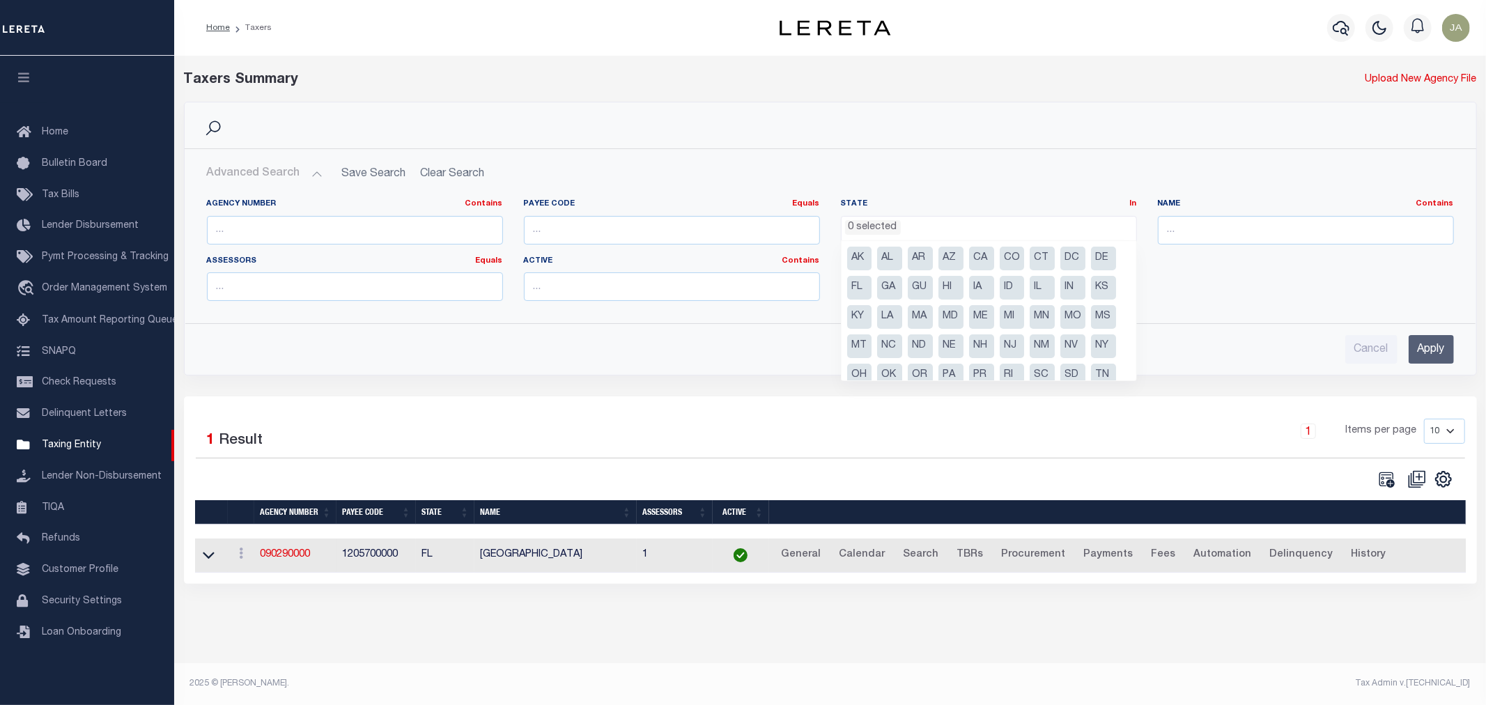
click at [1007, 288] on li "ID" at bounding box center [1012, 288] width 25 height 24
select select "ID"
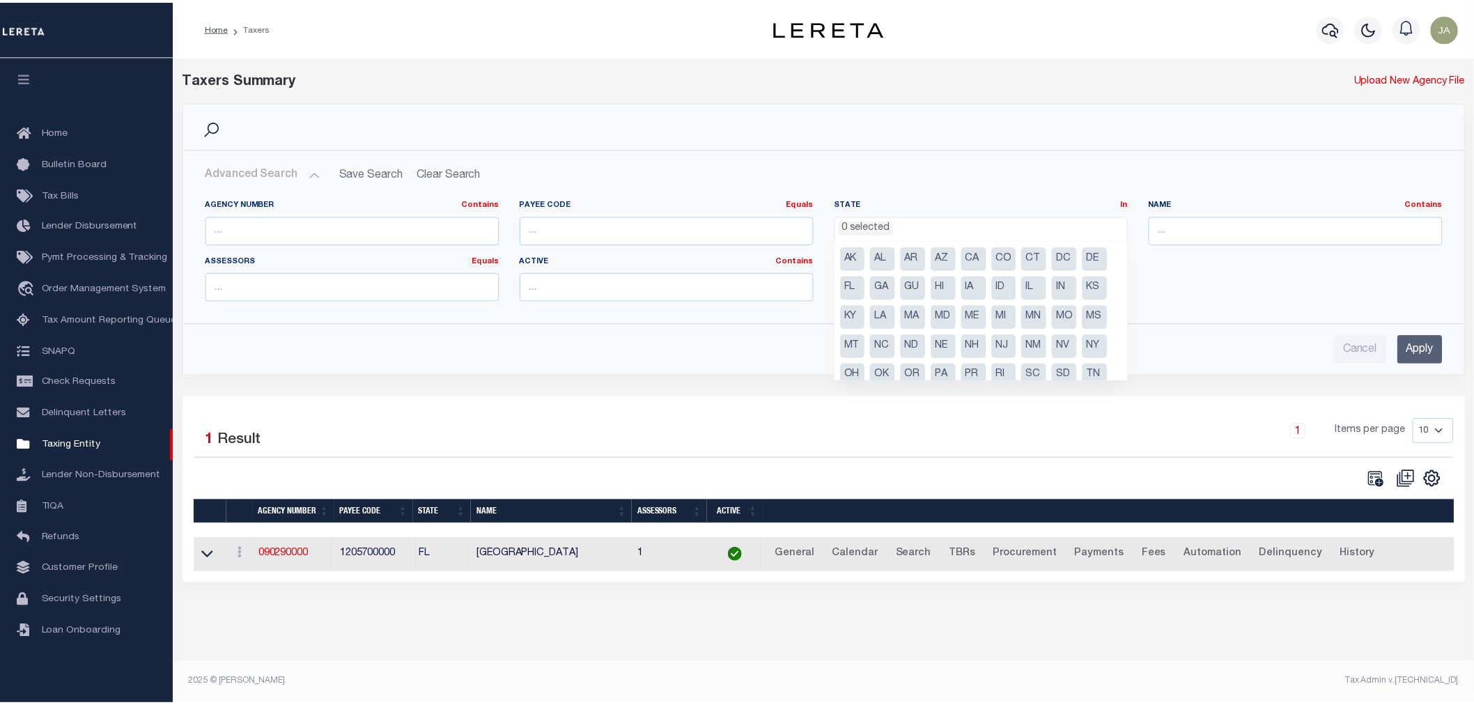
scroll to position [183, 0]
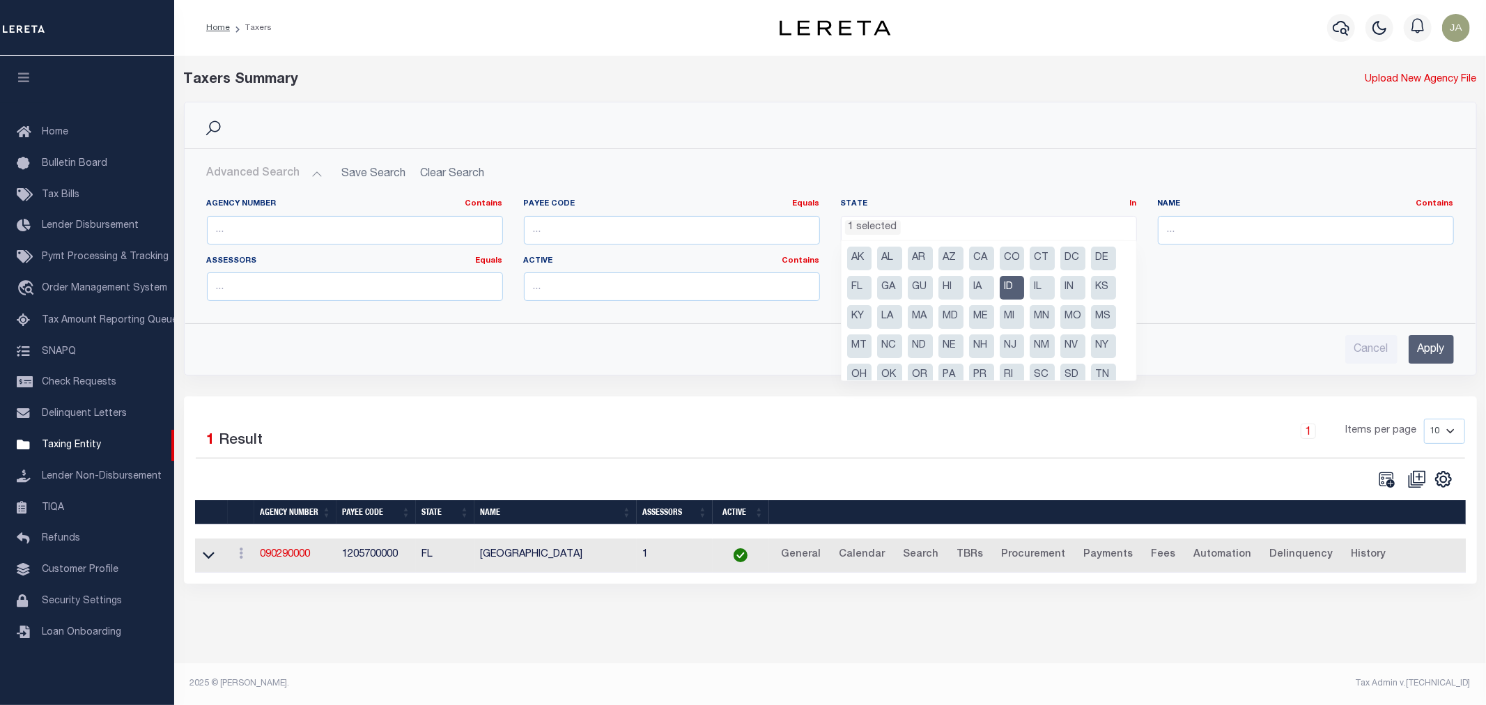
click at [1411, 353] on input "Apply" at bounding box center [1431, 349] width 45 height 29
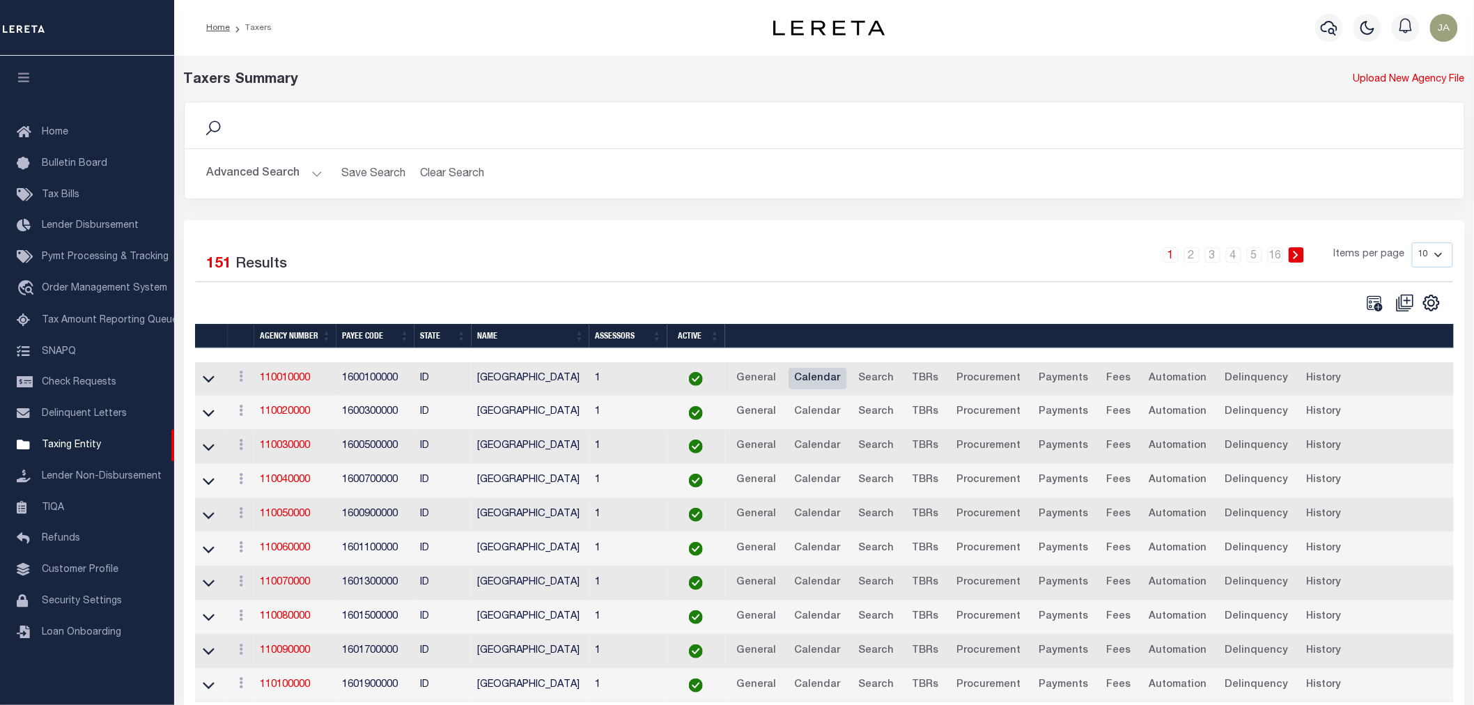
click at [814, 373] on link "Calendar" at bounding box center [818, 379] width 59 height 22
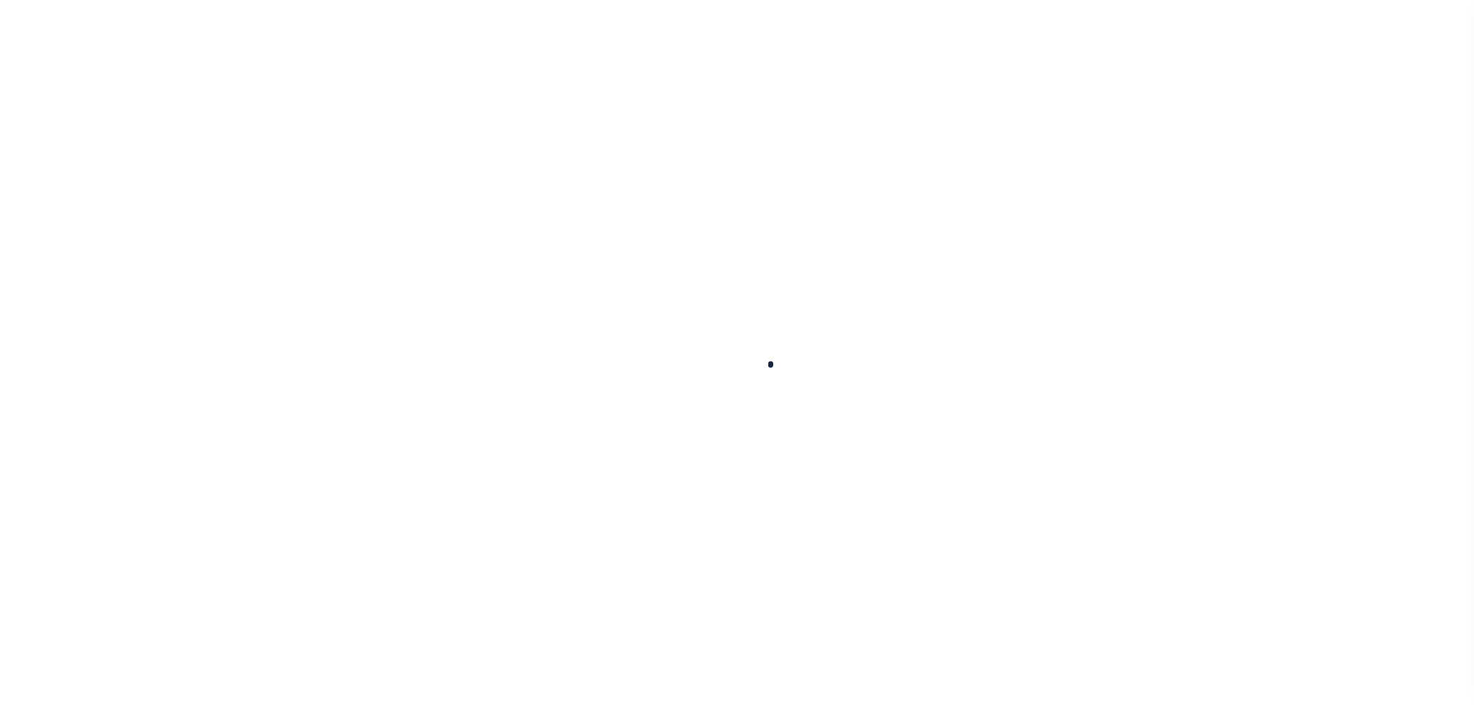
select select
checkbox input "false"
type input "1"
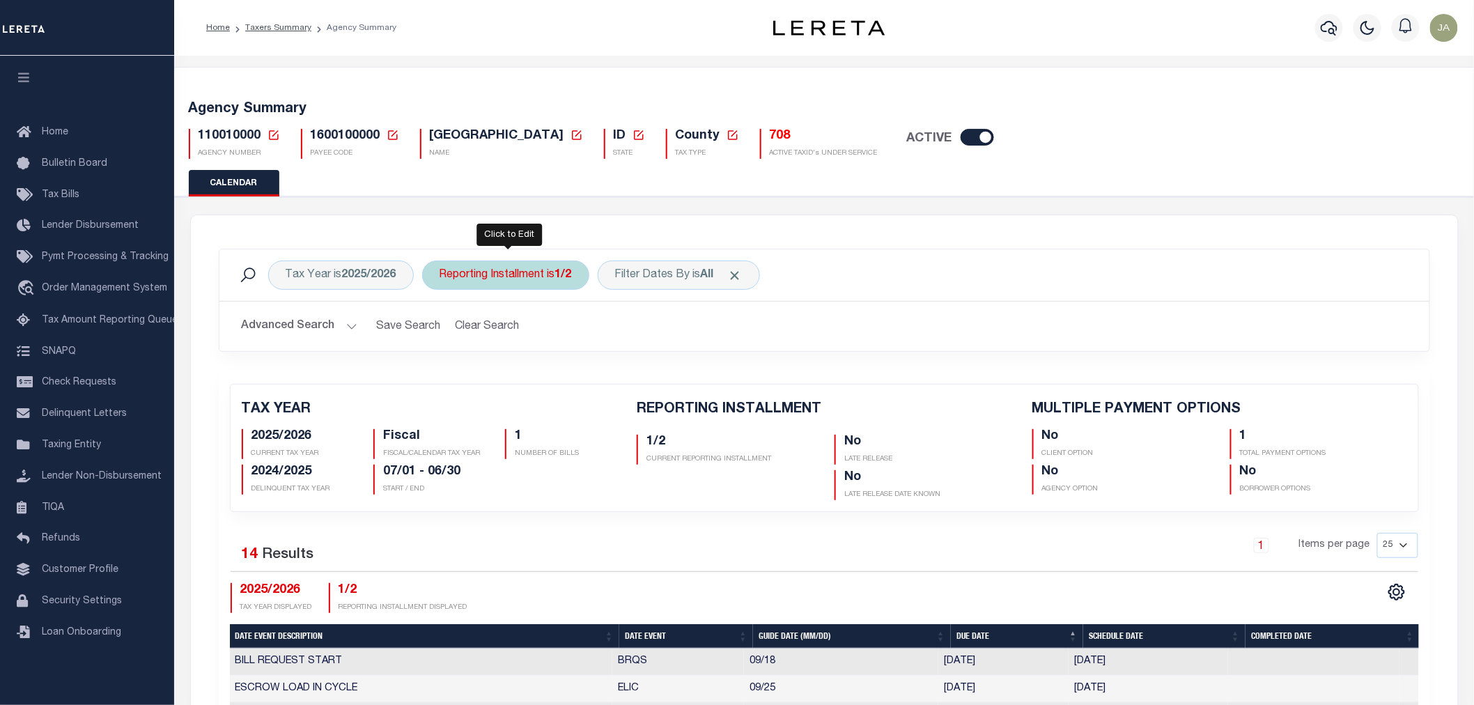
click at [524, 279] on div "Reporting Installment is 1/2" at bounding box center [505, 275] width 167 height 29
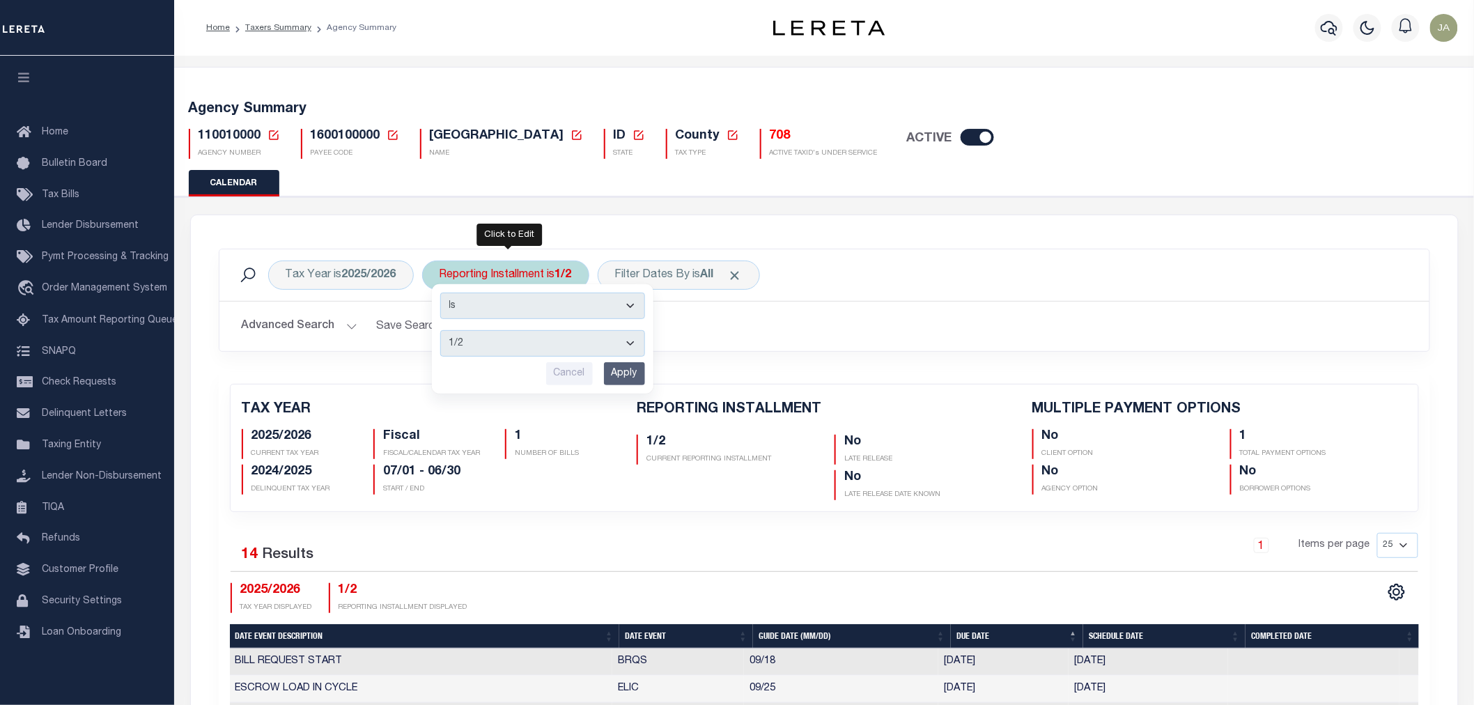
scroll to position [77, 0]
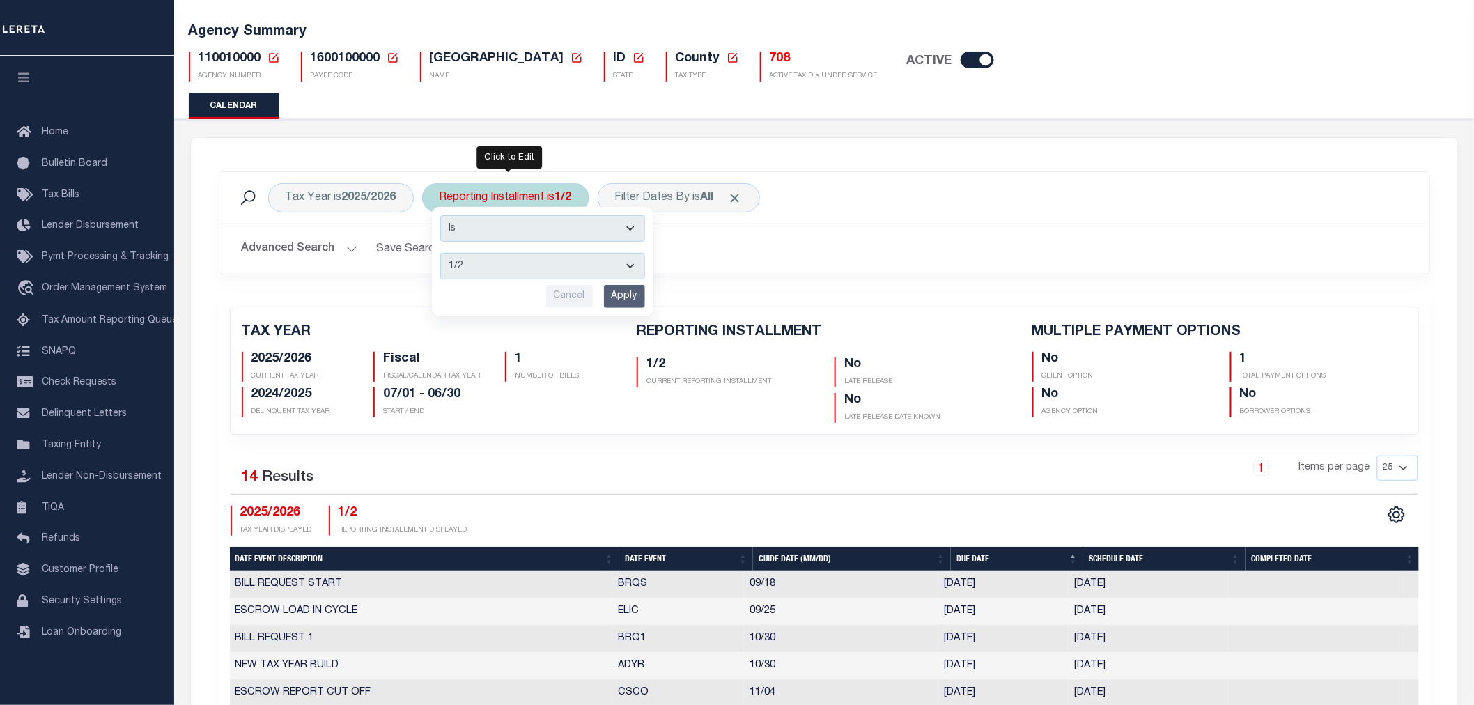
click at [610, 270] on select "1/2 2/2" at bounding box center [542, 266] width 205 height 26
select select "2/2"
click at [441, 253] on select "1/2 2/2" at bounding box center [542, 266] width 205 height 26
click at [606, 298] on input "Apply" at bounding box center [624, 296] width 41 height 23
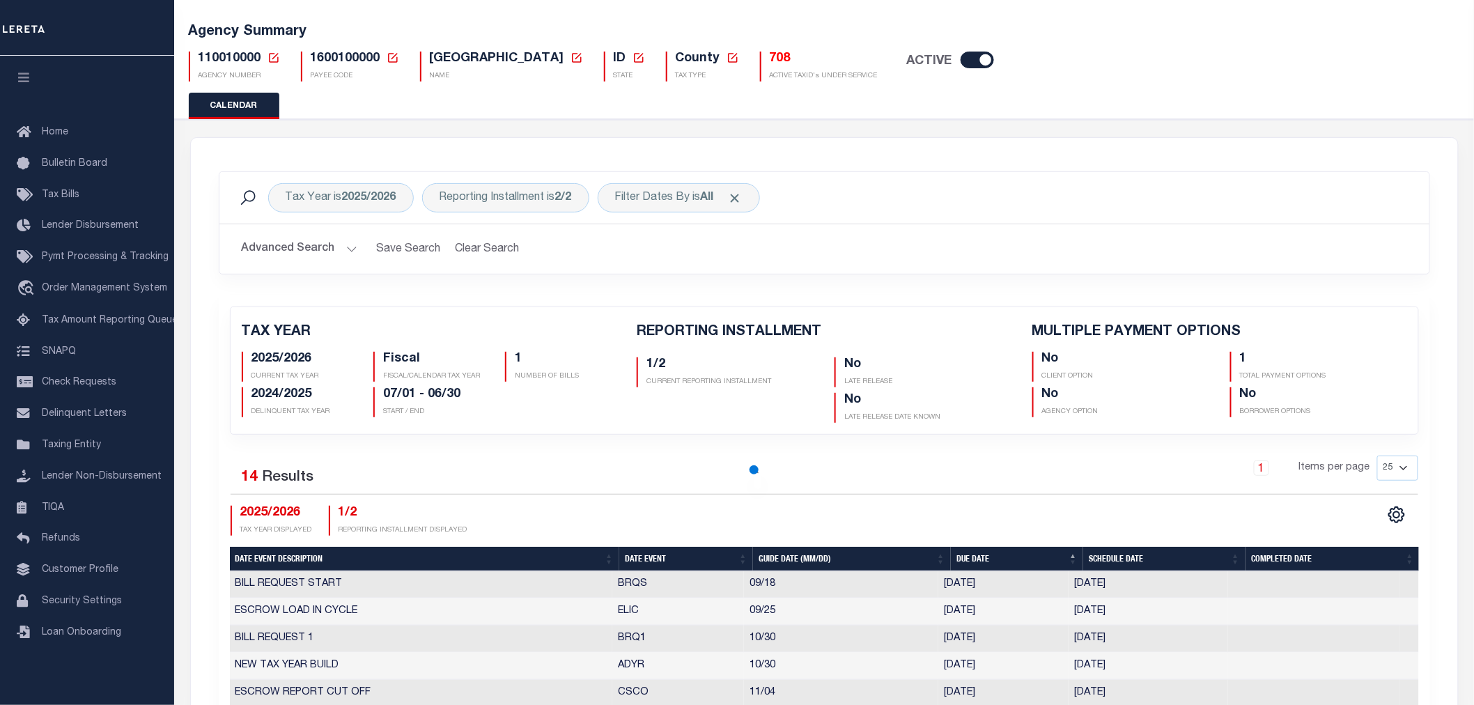
checkbox input "false"
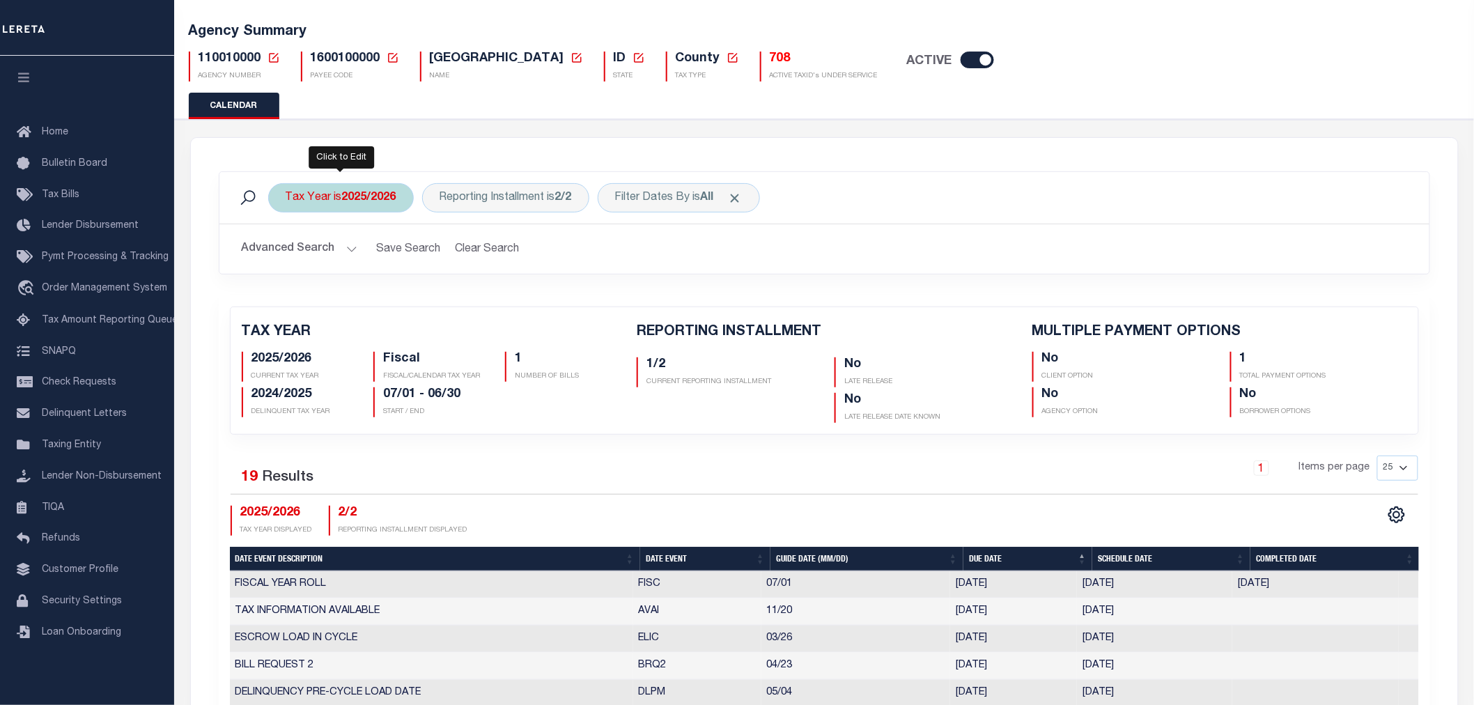
click at [387, 201] on b "2025/2026" at bounding box center [369, 197] width 54 height 11
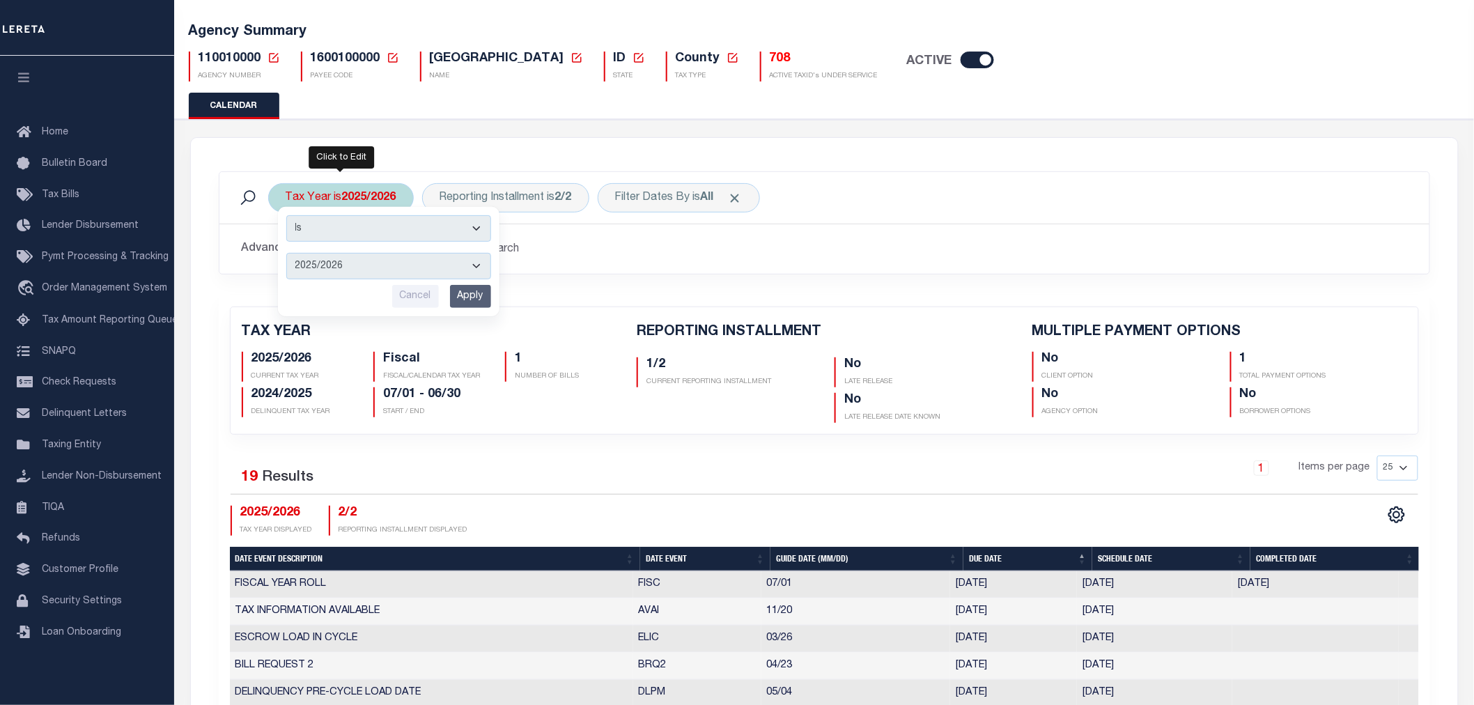
click at [382, 259] on select "2025/2026 2024/2025 2023/2024 2022/2023 2021/2022 2020/2021 2019/2020 2018/2019…" at bounding box center [388, 266] width 205 height 26
select select "2024/2025"
click at [286, 253] on select "2025/2026 2024/2025 2023/2024 2022/2023 2021/2022 2020/2021 2019/2020 2018/2019…" at bounding box center [388, 266] width 205 height 26
click at [467, 301] on input "Apply" at bounding box center [470, 296] width 41 height 23
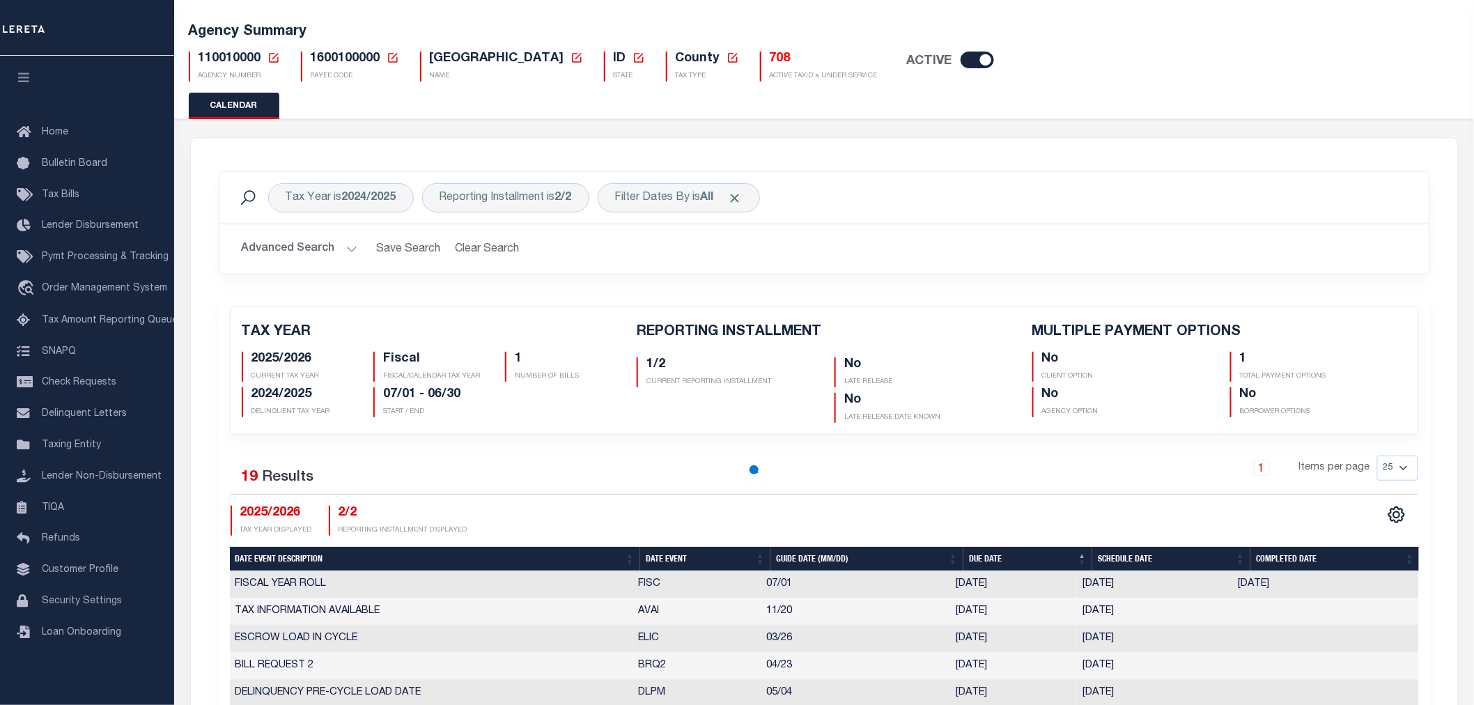
checkbox input "false"
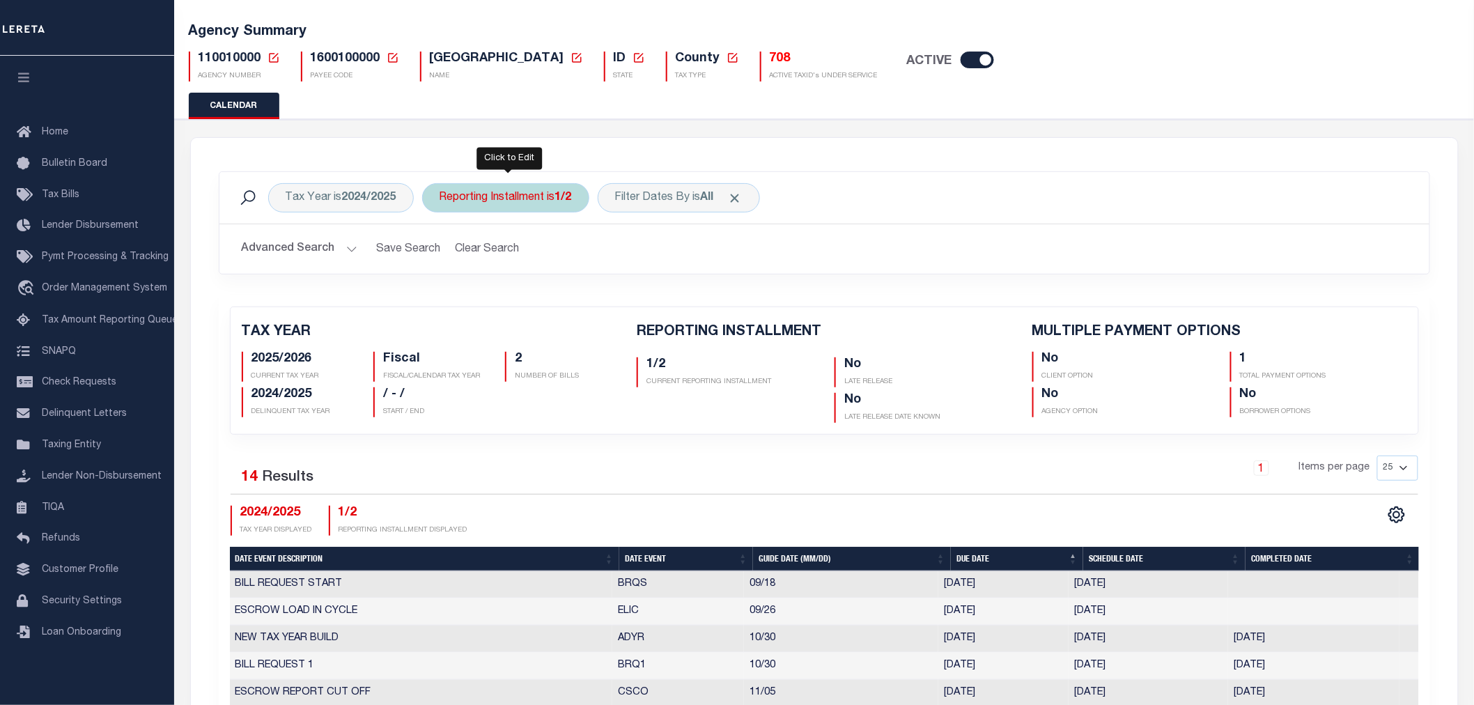
click at [542, 203] on div "Reporting Installment is 1/2" at bounding box center [505, 197] width 167 height 29
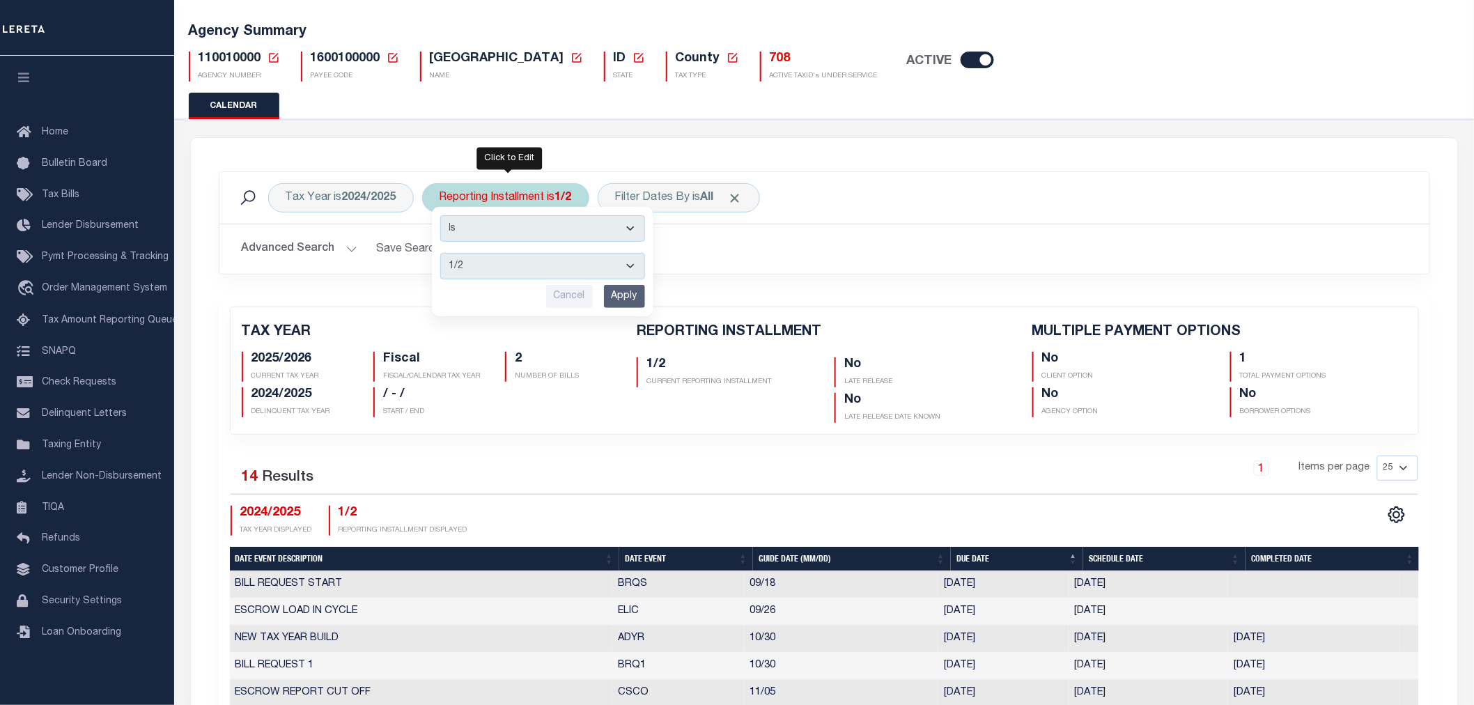
click at [563, 260] on select "1/2 2/2" at bounding box center [542, 266] width 205 height 26
select select "2/2"
click at [441, 253] on select "1/2 2/2" at bounding box center [542, 266] width 205 height 26
click at [623, 301] on input "Apply" at bounding box center [624, 296] width 41 height 23
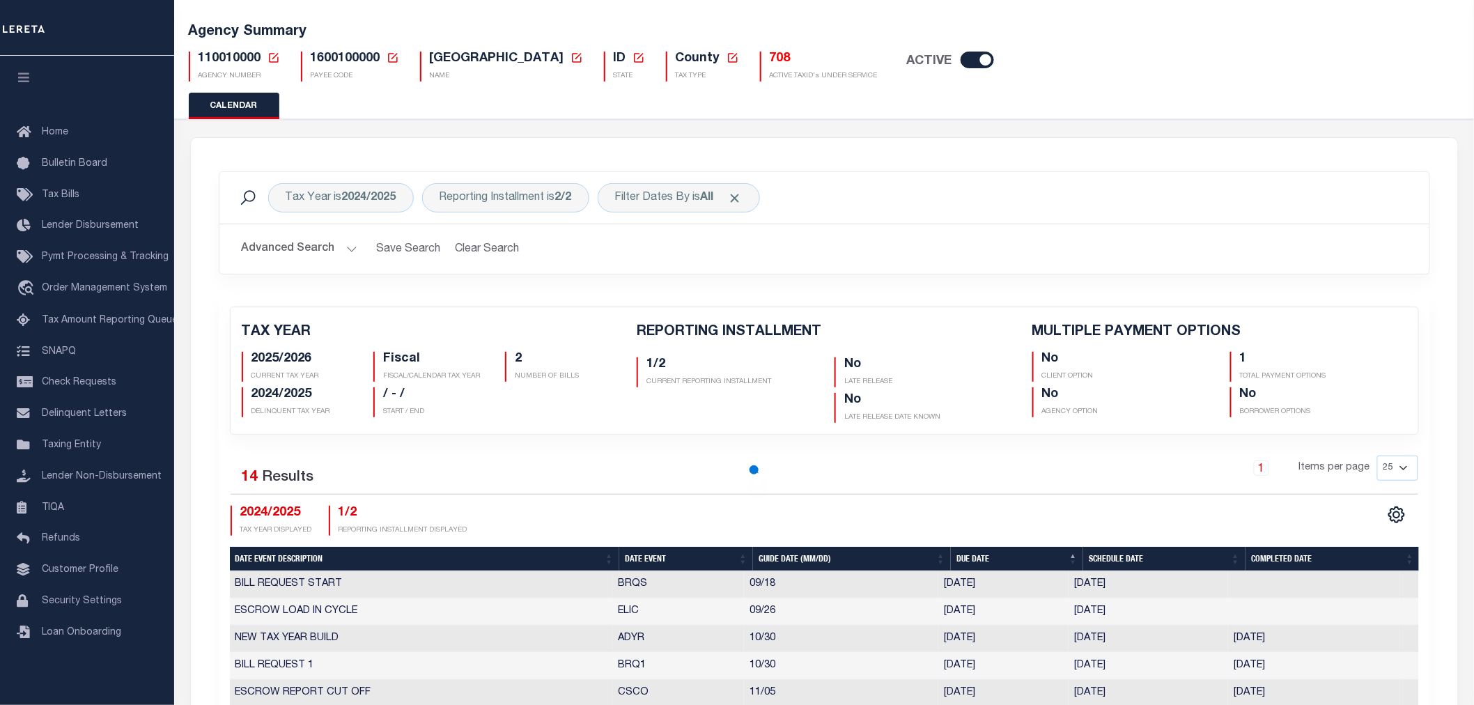
checkbox input "false"
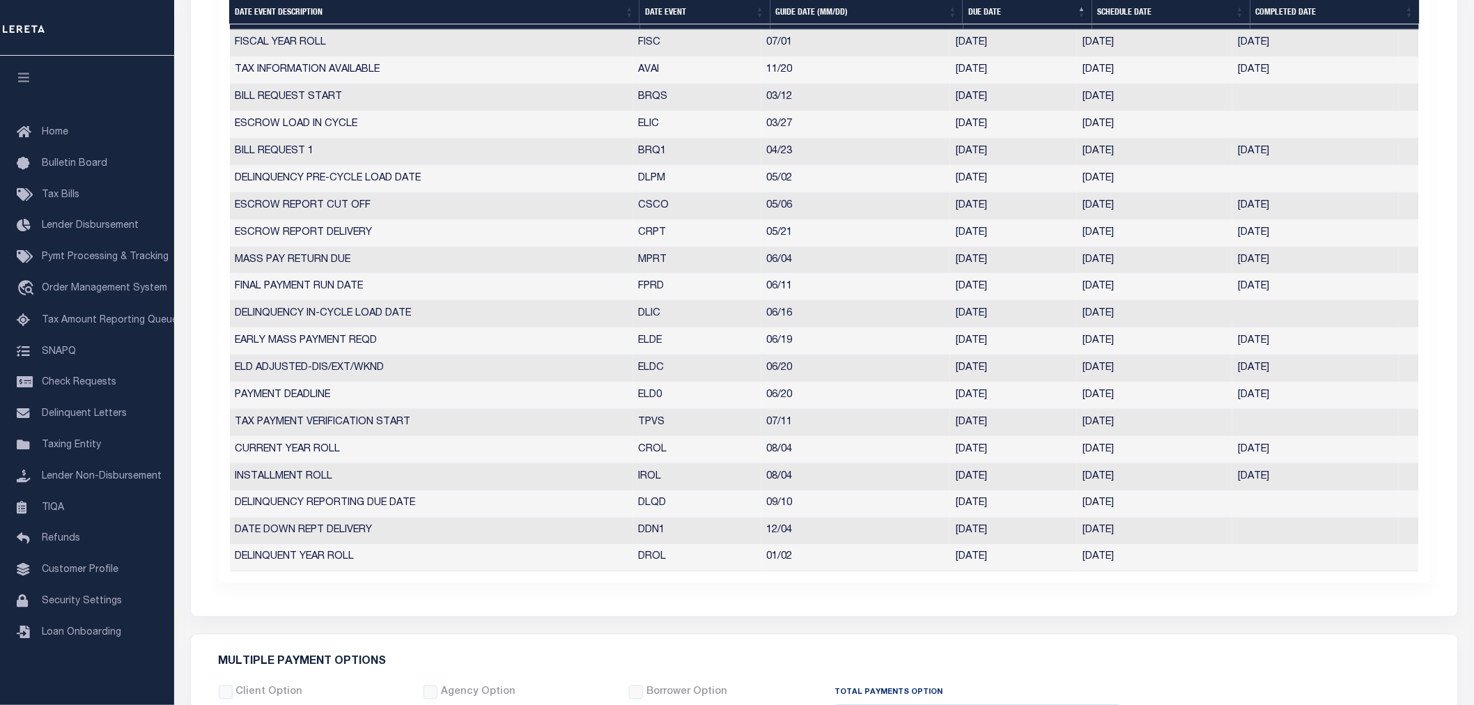
scroll to position [697, 0]
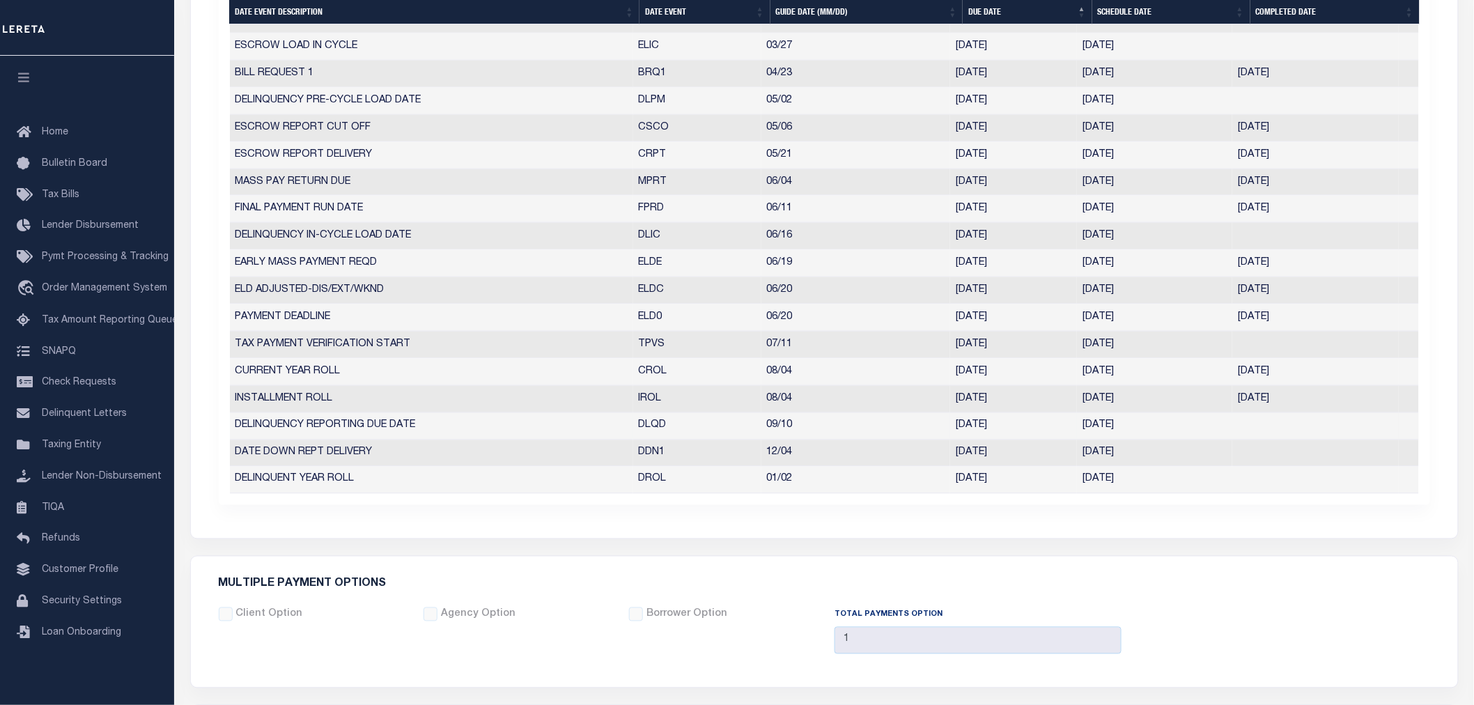
click at [986, 420] on td "09/10/2025" at bounding box center [1013, 426] width 127 height 27
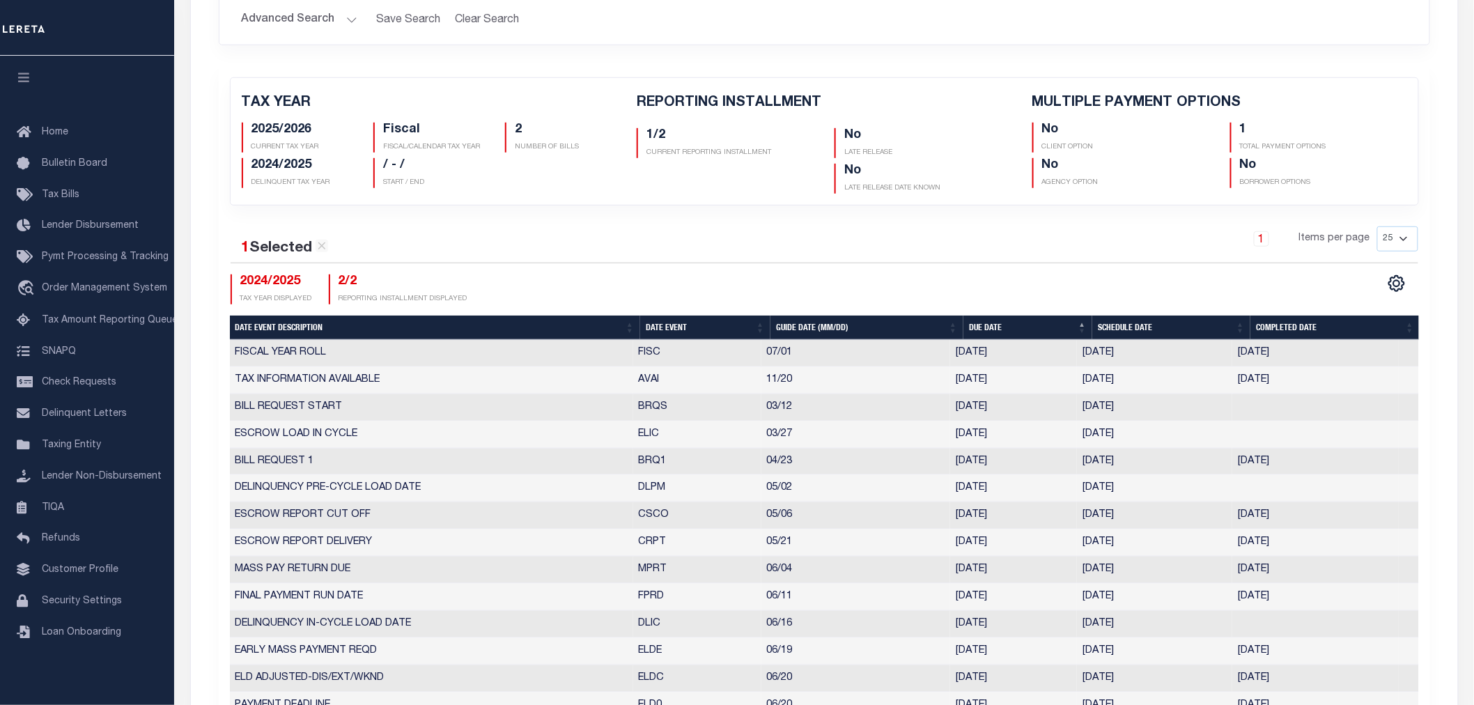
scroll to position [0, 0]
